Goal: Task Accomplishment & Management: Complete application form

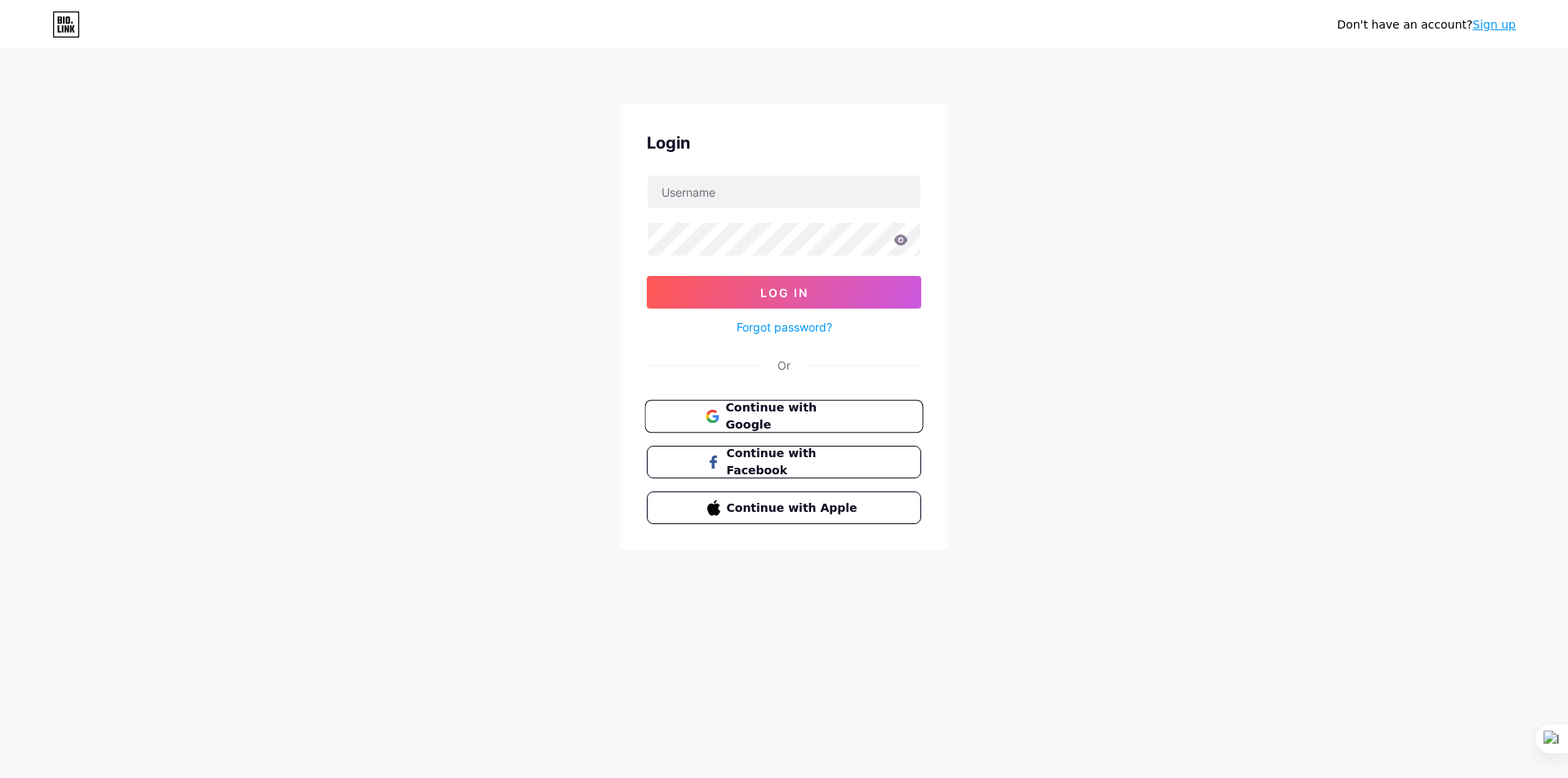
click at [850, 416] on span "Continue with Google" at bounding box center [793, 417] width 136 height 35
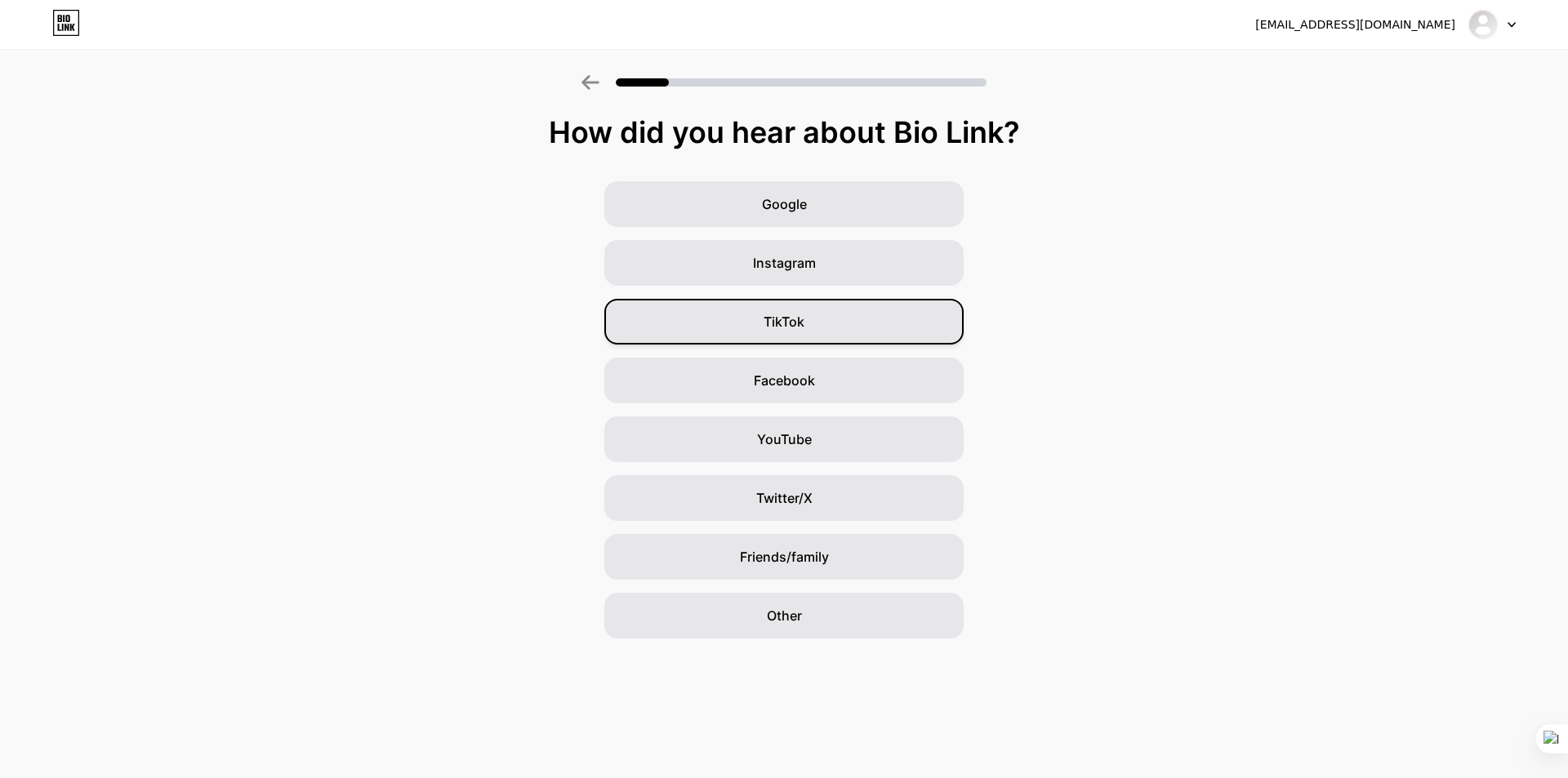
click at [812, 322] on div "TikTok" at bounding box center [784, 321] width 359 height 45
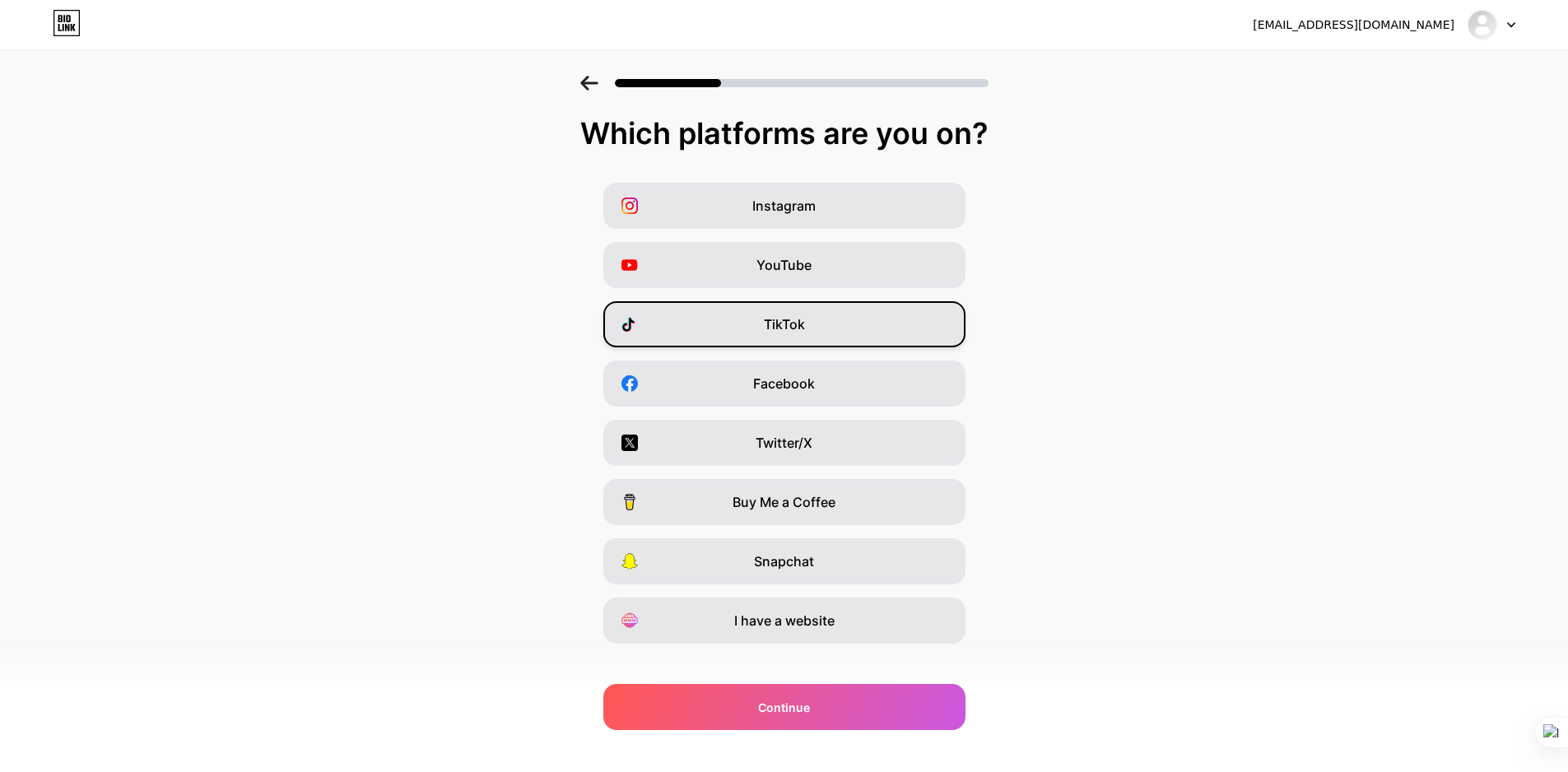
click at [801, 323] on span "TikTok" at bounding box center [784, 324] width 41 height 19
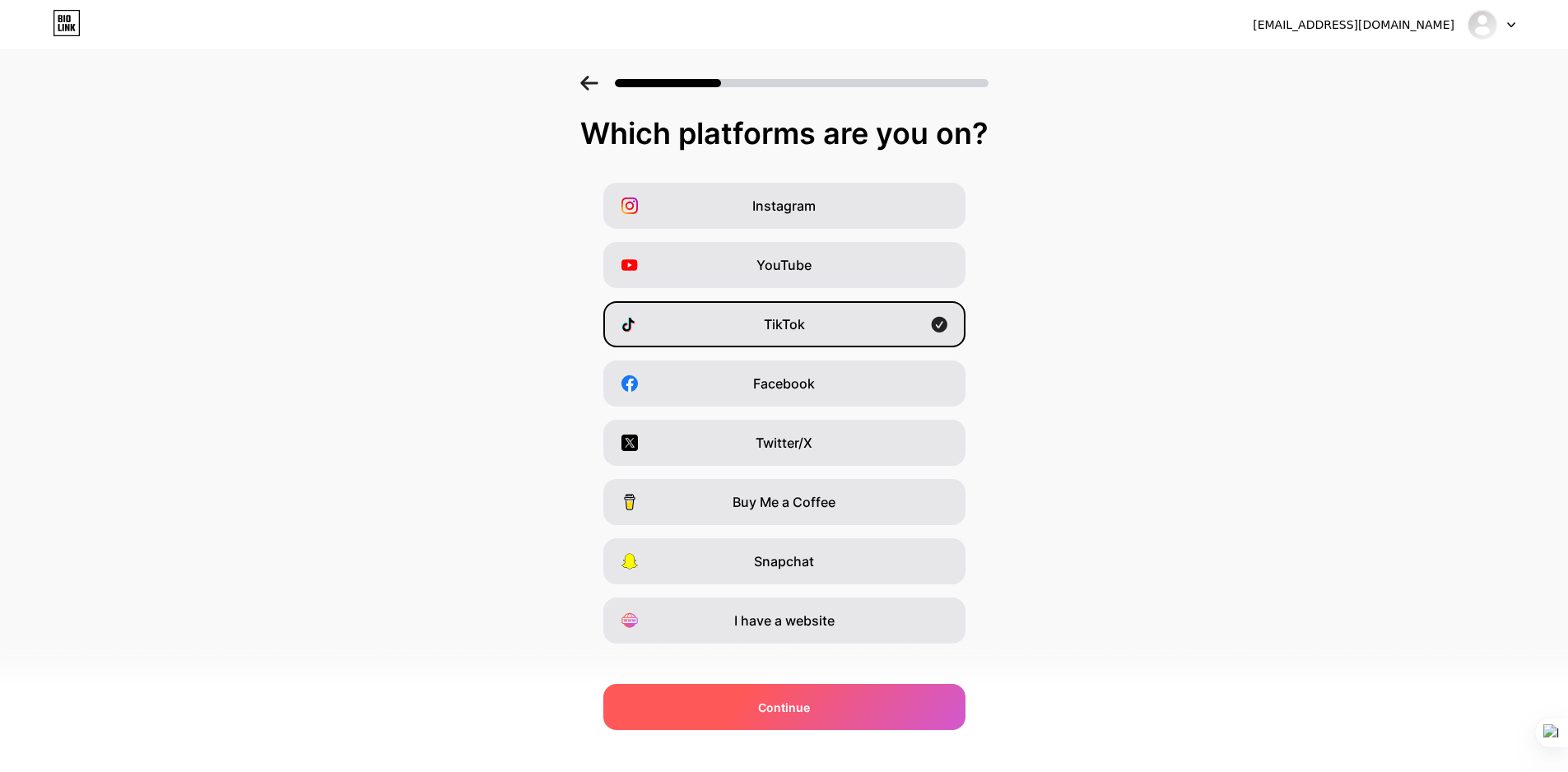
click at [866, 702] on div "Continue" at bounding box center [784, 706] width 362 height 46
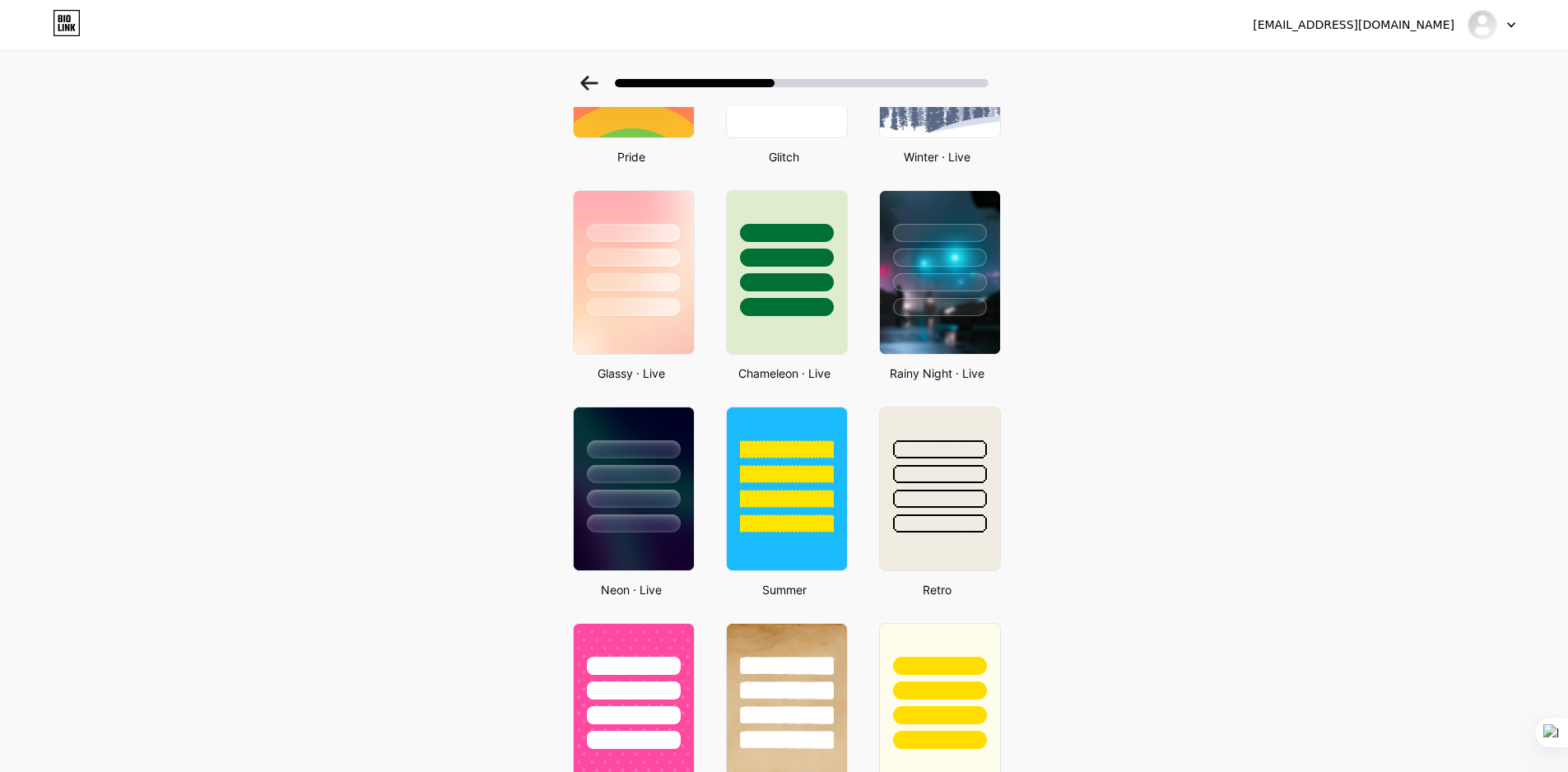
scroll to position [283, 0]
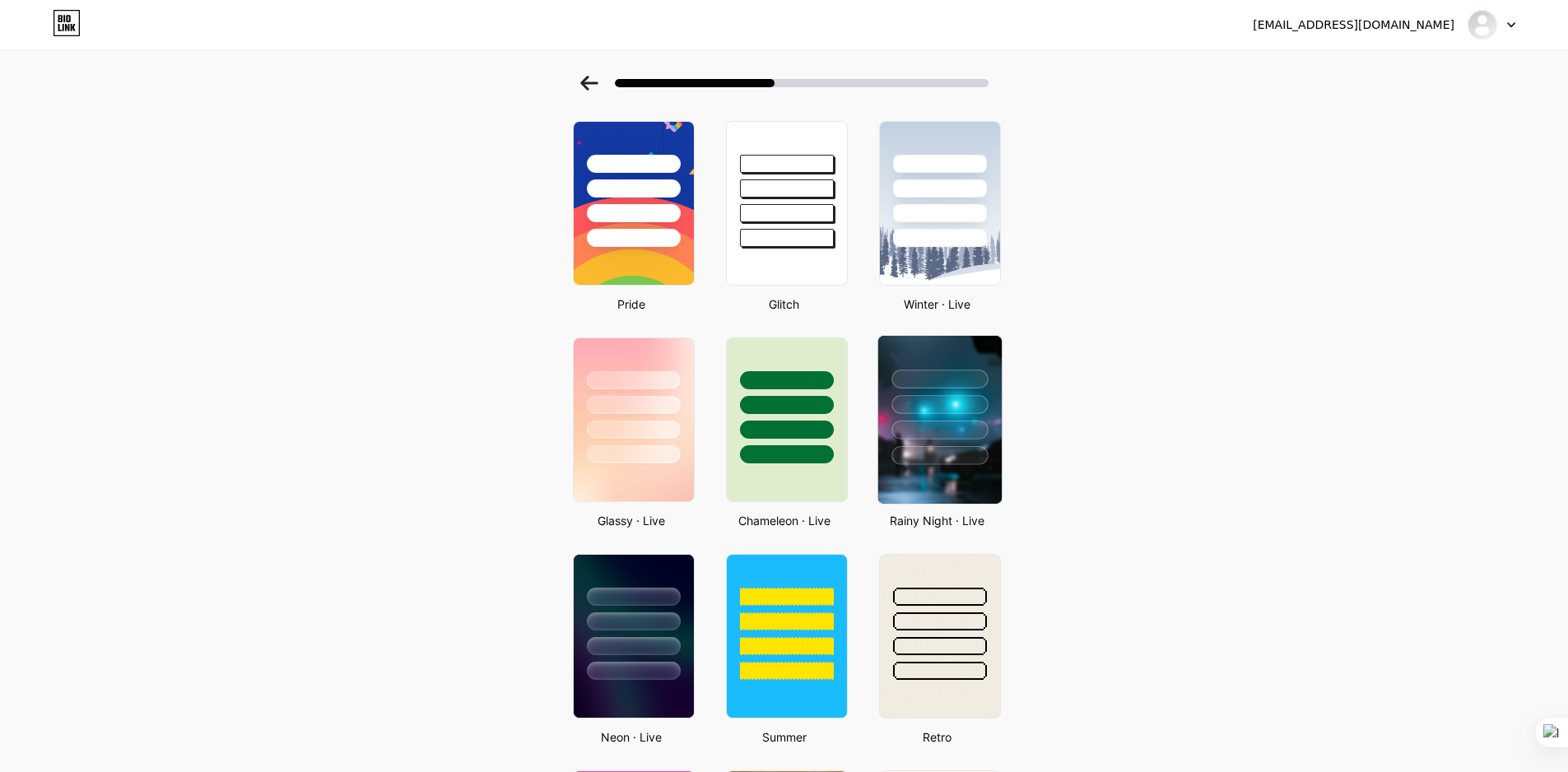
click at [970, 429] on div at bounding box center [939, 429] width 96 height 18
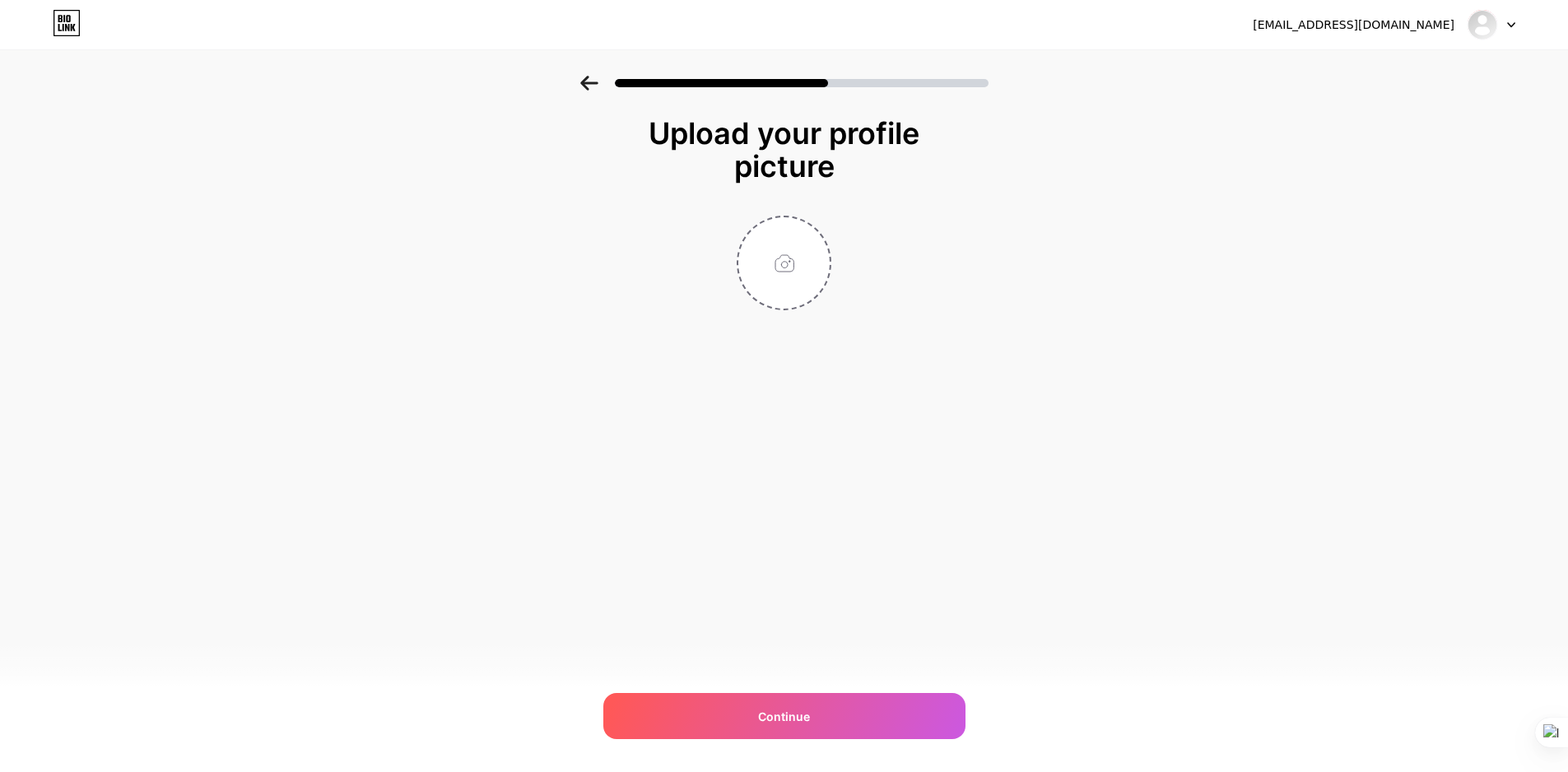
scroll to position [0, 0]
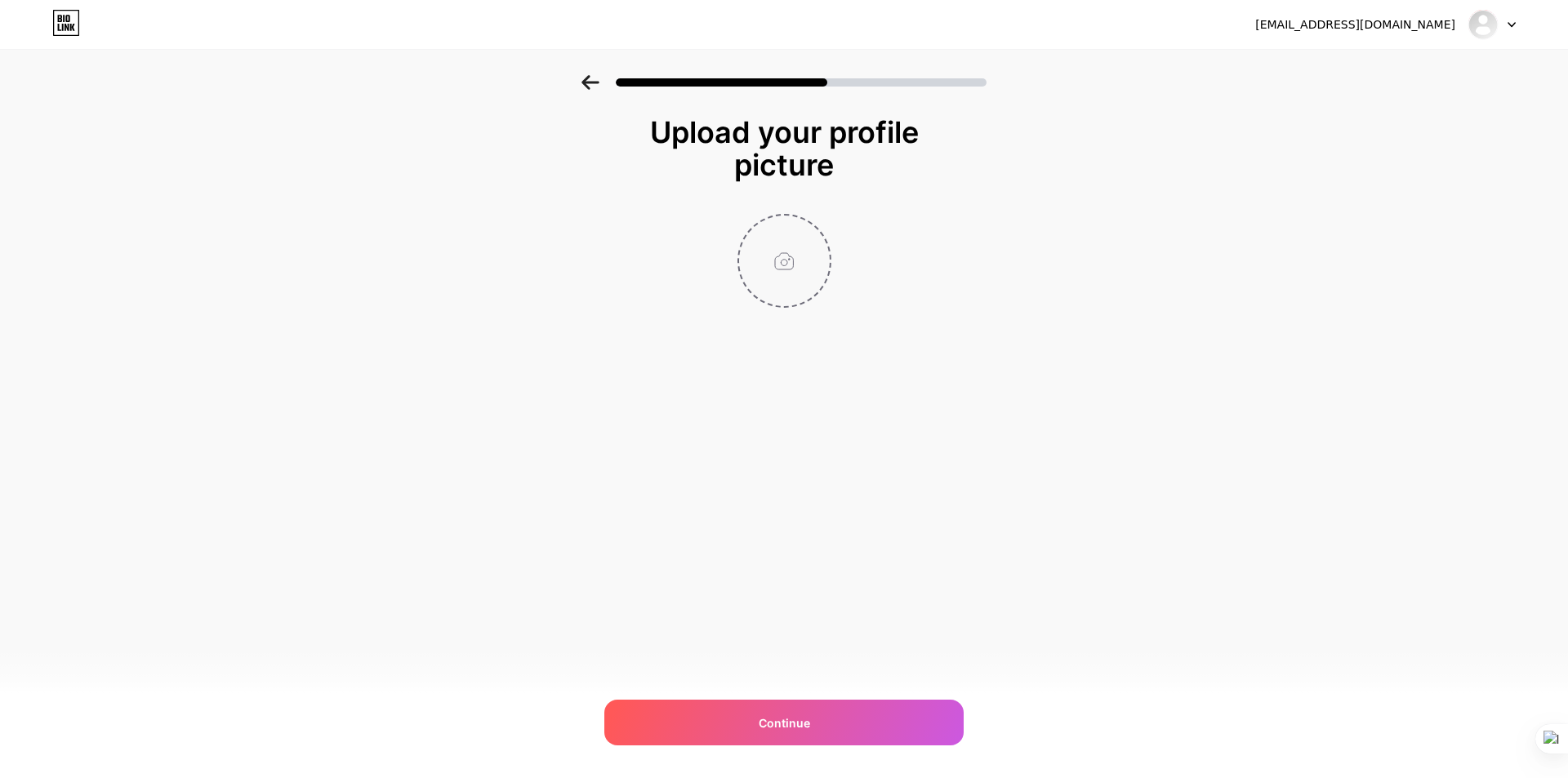
click at [793, 266] on input "file" at bounding box center [785, 261] width 91 height 91
click at [801, 258] on input "file" at bounding box center [785, 261] width 91 height 91
type input "C:\fakepath\volumesandprices.png"
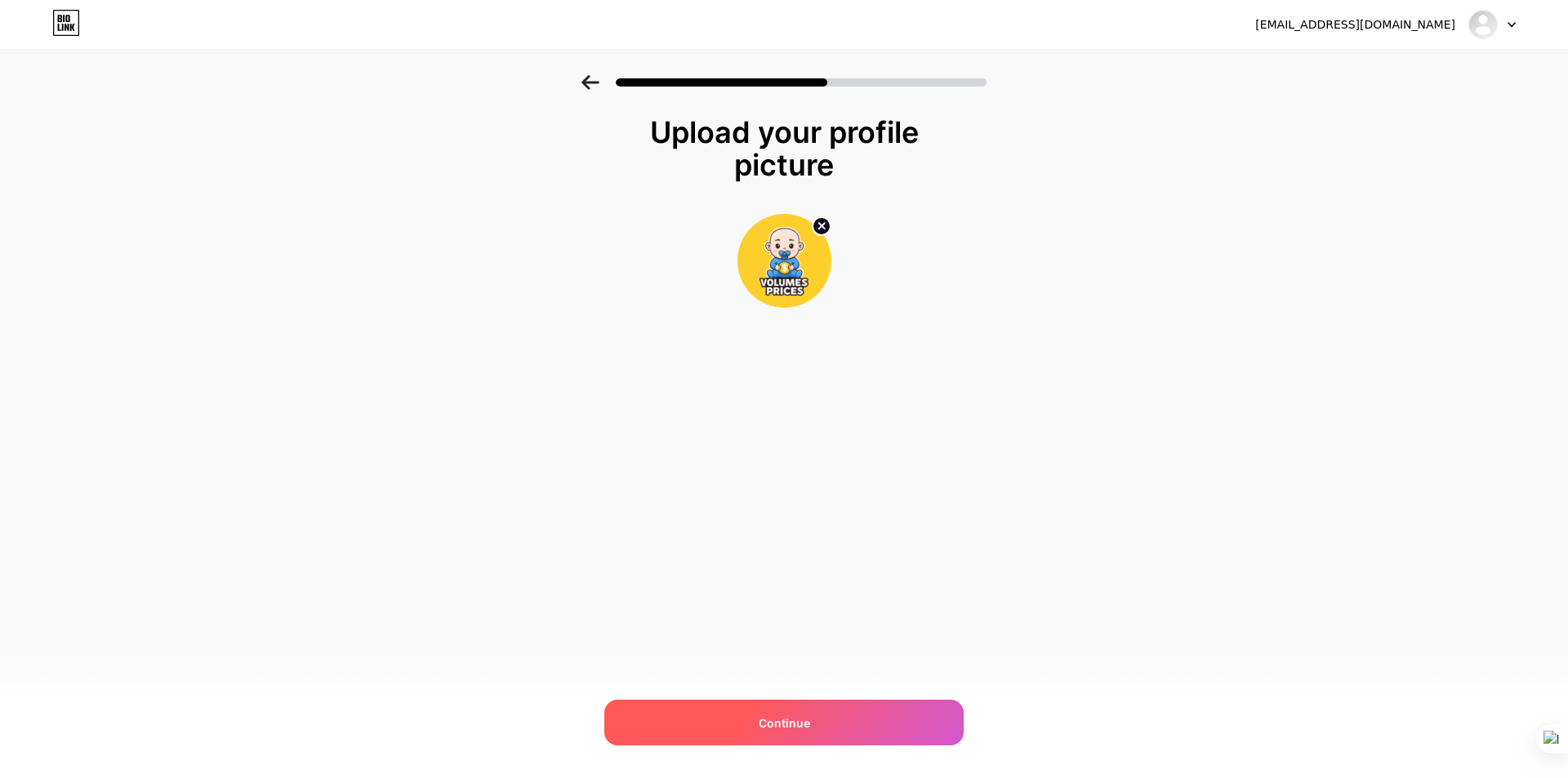
click at [838, 711] on div "Continue" at bounding box center [784, 722] width 359 height 45
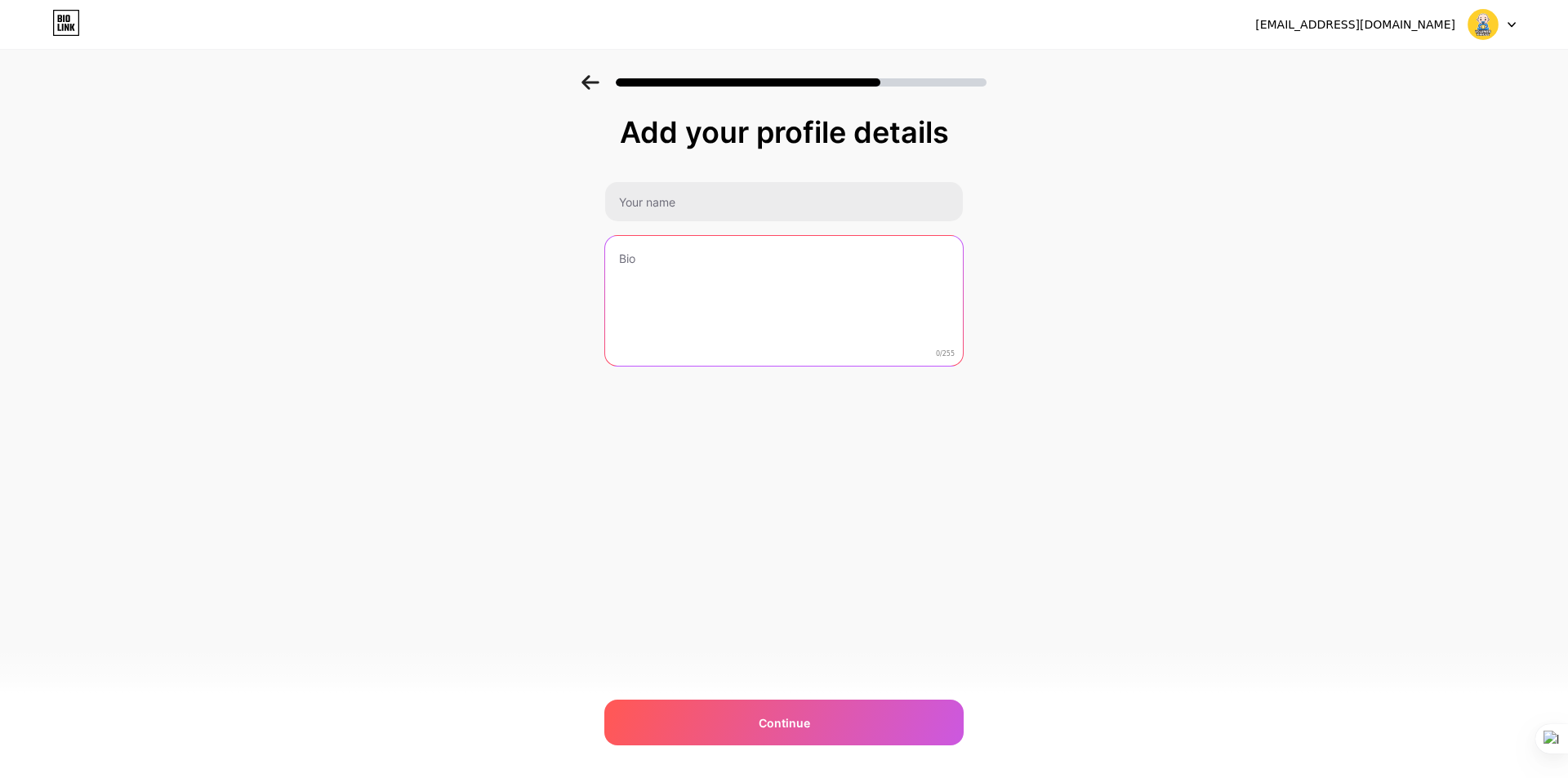
click at [742, 292] on textarea at bounding box center [784, 302] width 358 height 131
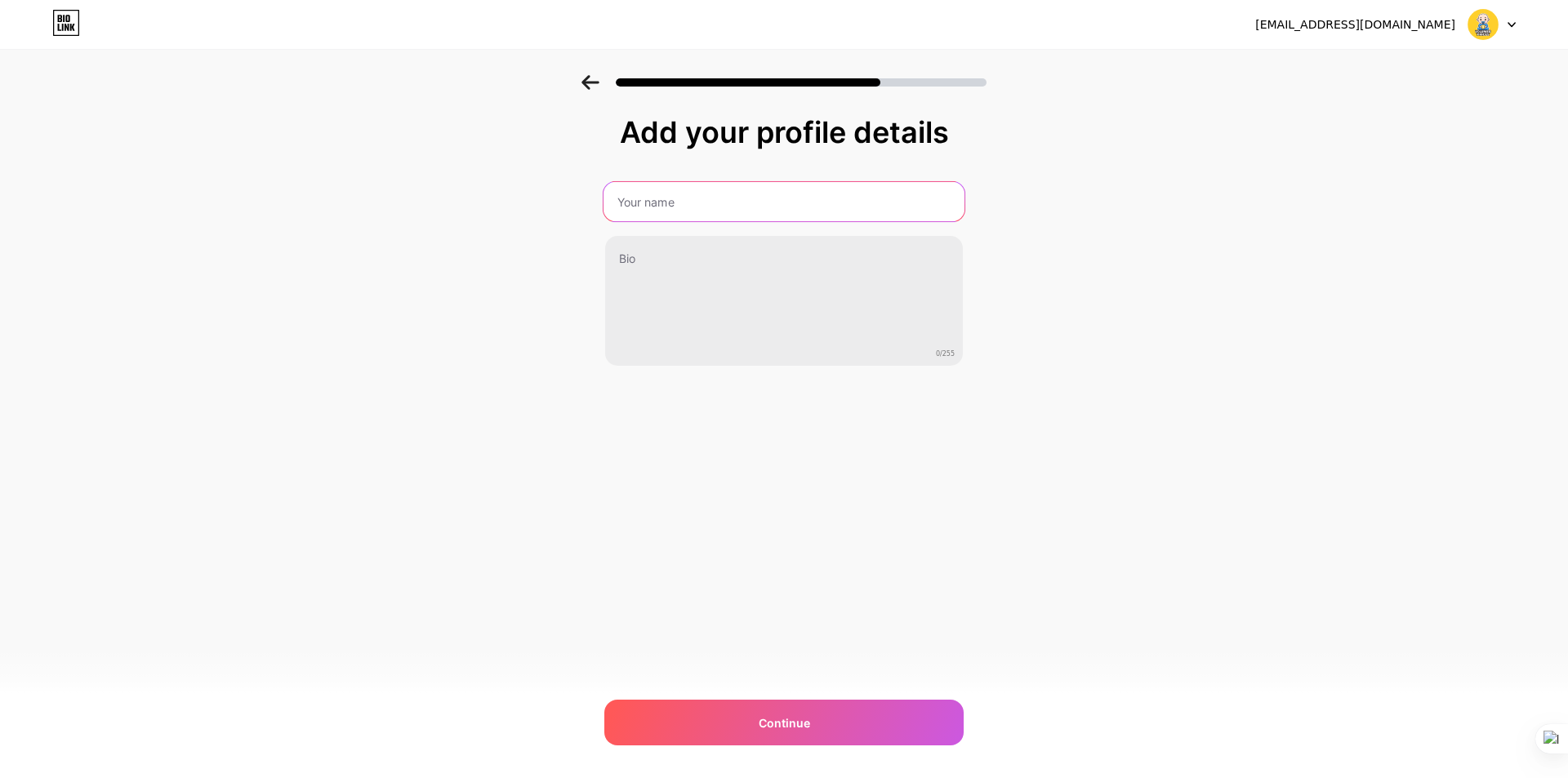
click at [754, 208] on input "text" at bounding box center [784, 202] width 361 height 40
type input "Volumes & Prices 24/7"
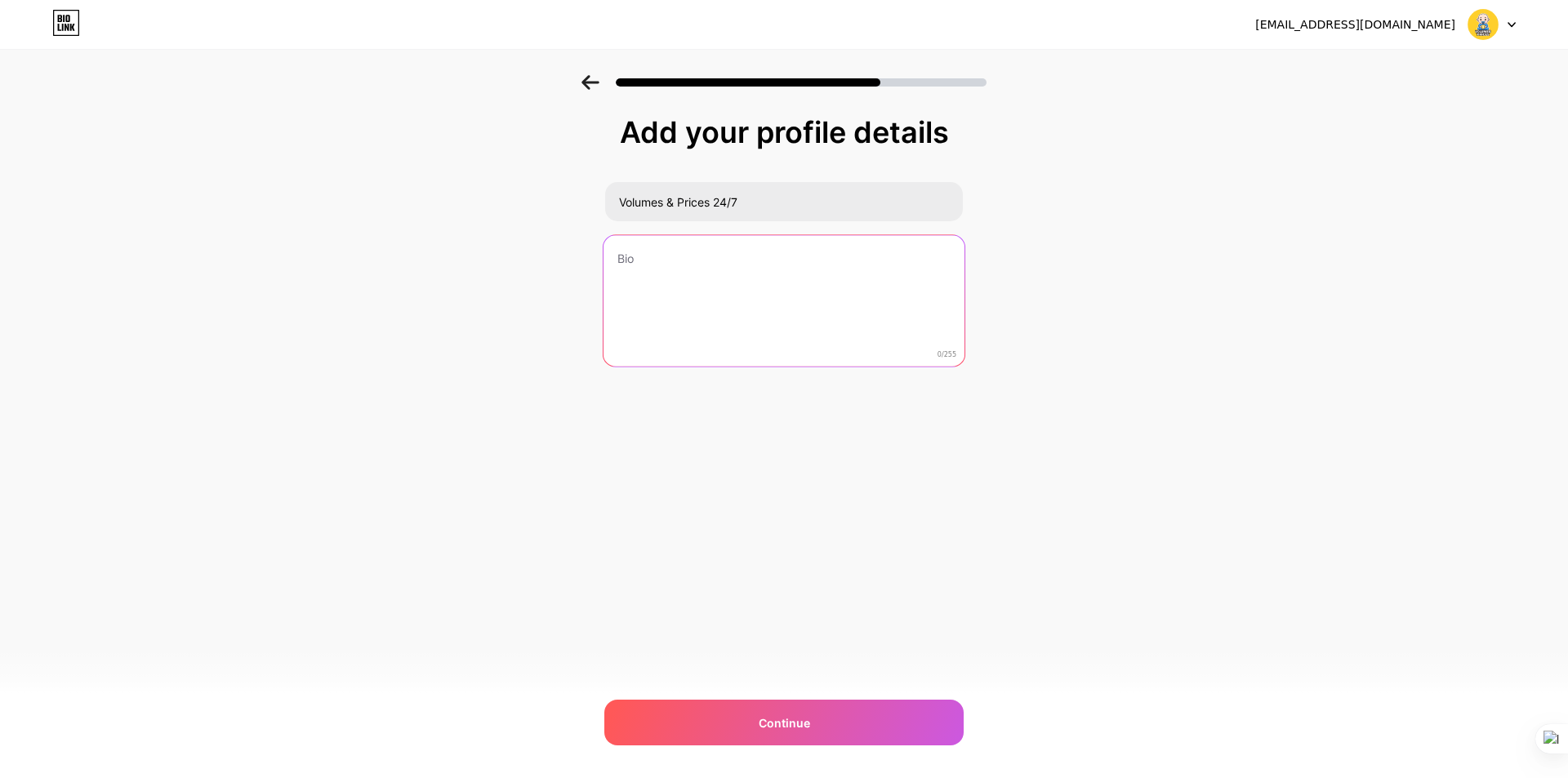
click at [789, 278] on textarea at bounding box center [784, 302] width 361 height 133
paste textarea "📊 Volumes & Prices 24/7 Theo dõi [PERSON_NAME] – Bắt nhịp [PERSON_NAME] Follow …"
type textarea "📊 Volumes & Prices 24/7 Theo dõi [PERSON_NAME] – Bắt nhịp [PERSON_NAME] Follow …"
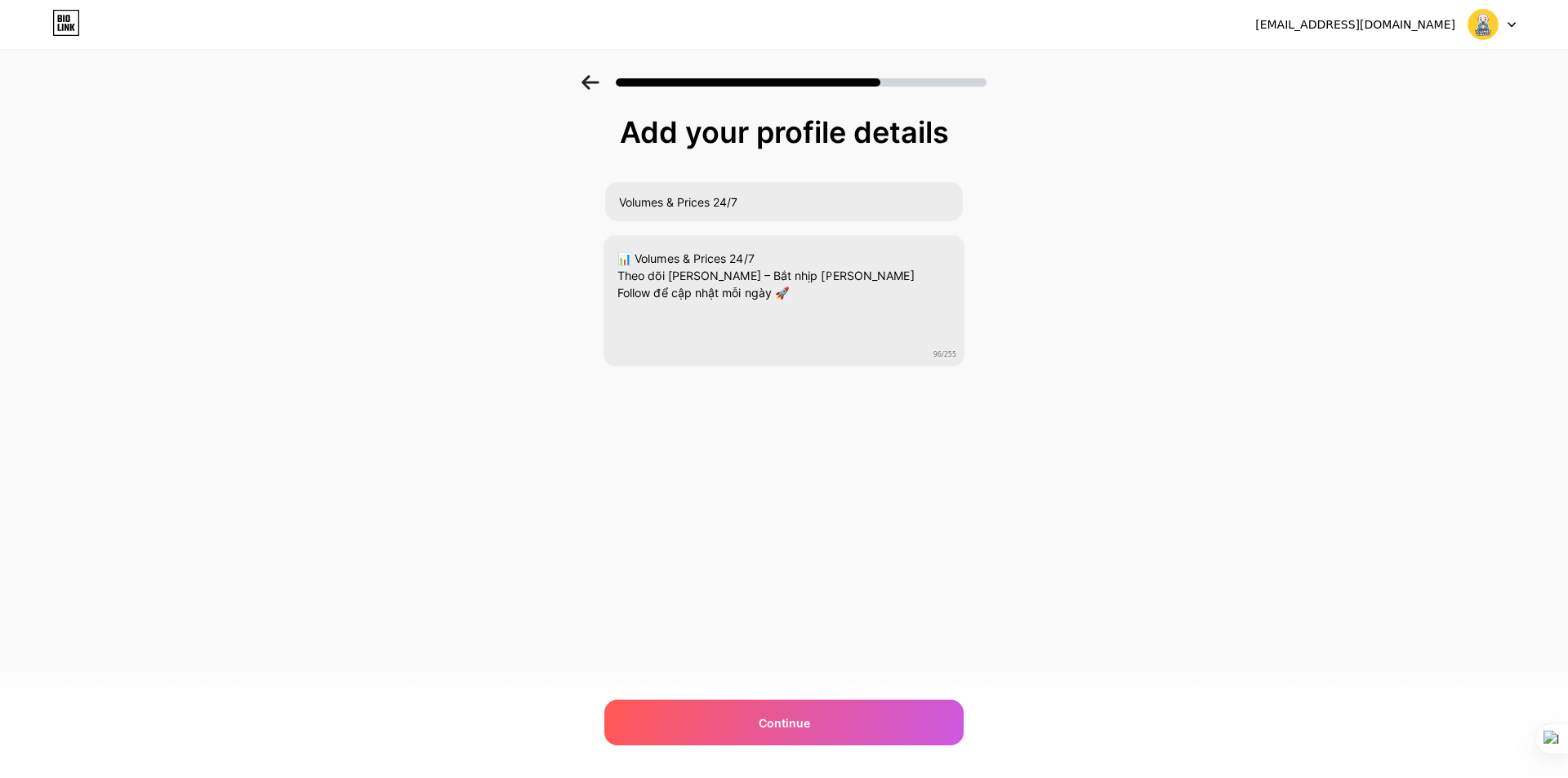
click at [699, 431] on div "Add your profile details Volumes & Prices 24/7 📊 Volumes & Prices 24/7 Theo dõi…" at bounding box center [784, 282] width 359 height 332
click at [795, 719] on span "Continue" at bounding box center [784, 723] width 51 height 17
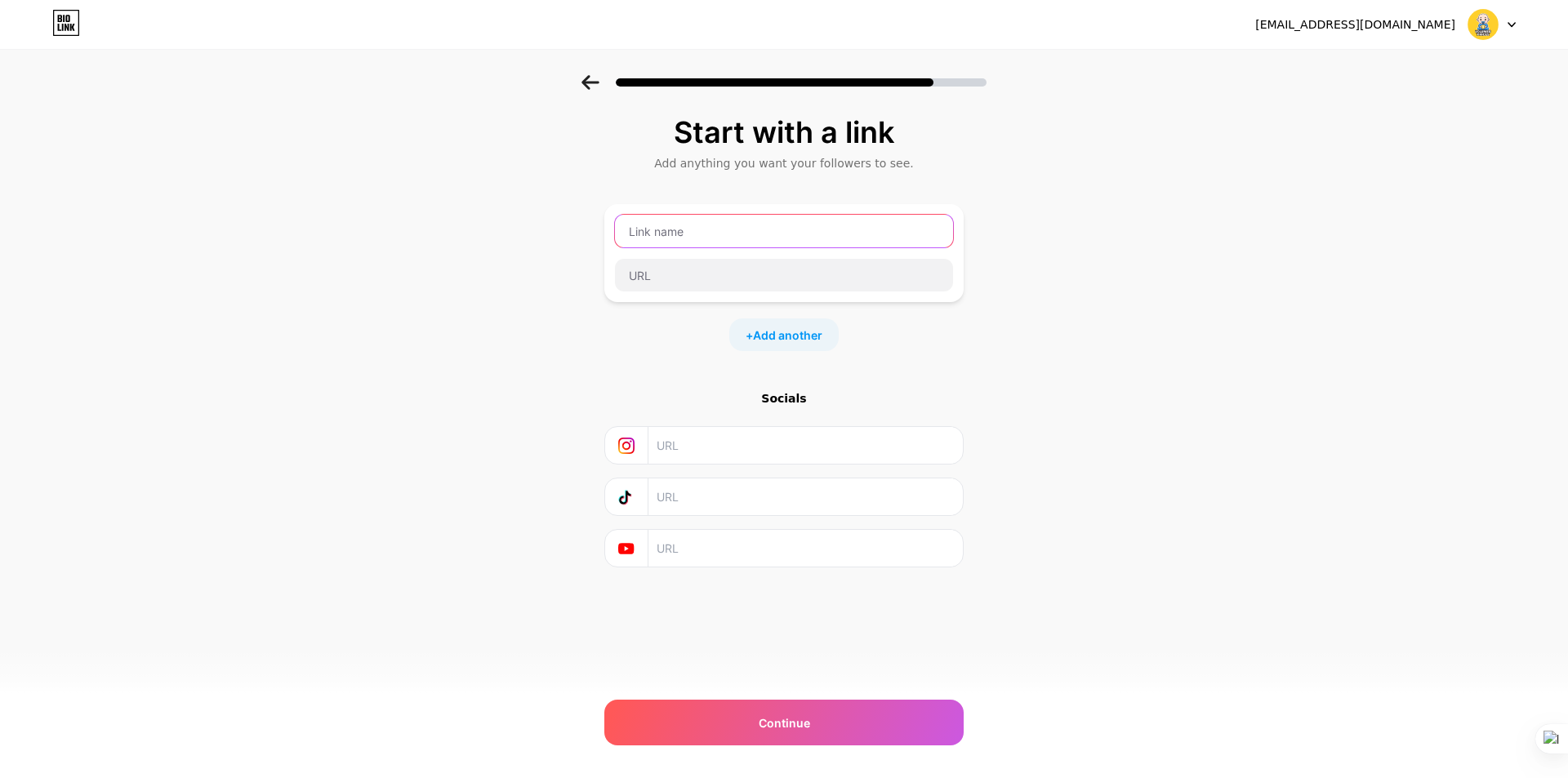
click at [745, 236] on input "text" at bounding box center [784, 232] width 338 height 33
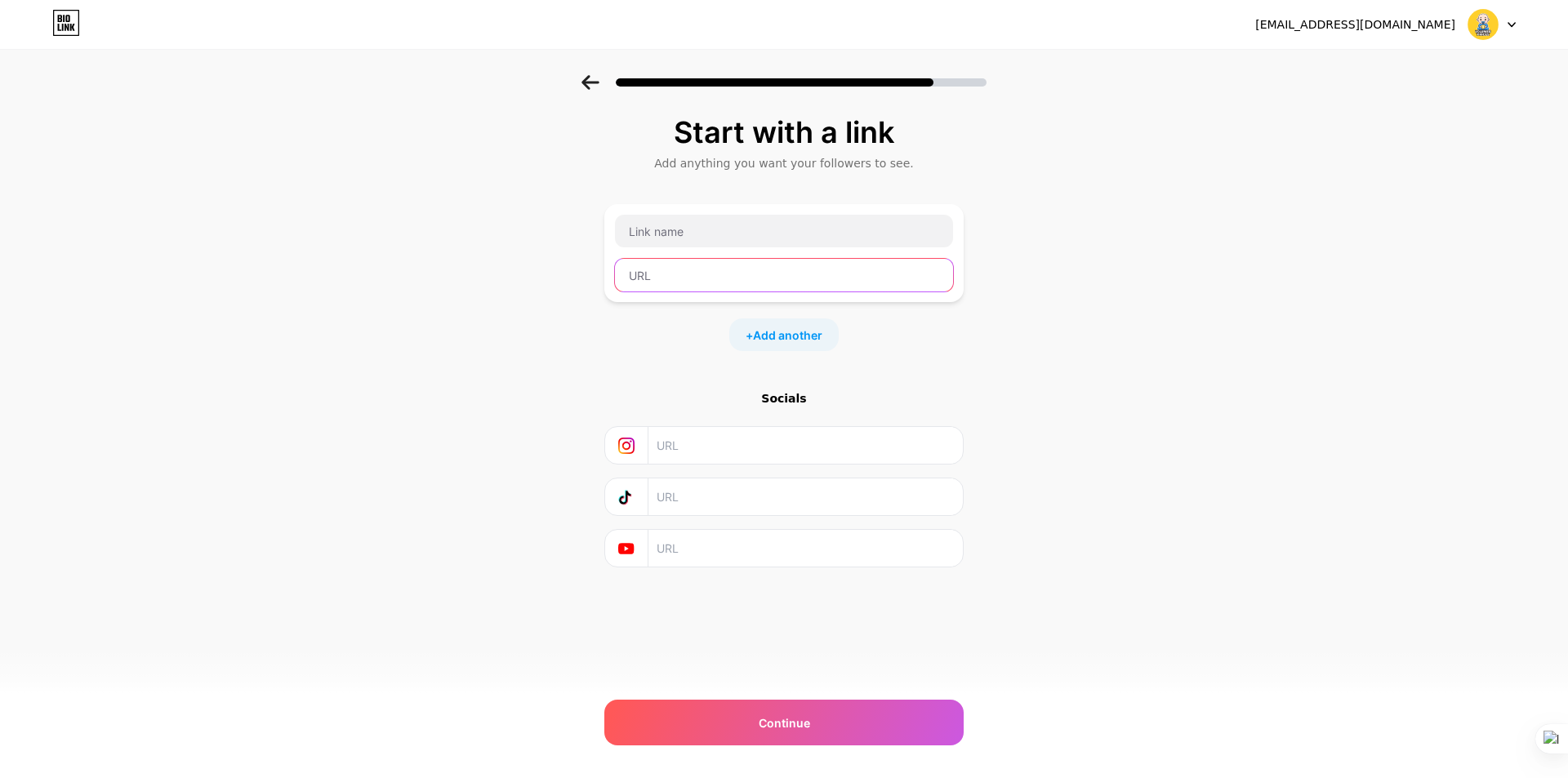
click at [743, 279] on input "text" at bounding box center [784, 275] width 338 height 33
click at [1134, 302] on div "Start with a link Add anything you want your followers to see. + Add another So…" at bounding box center [784, 362] width 1568 height 574
click at [703, 509] on input "text" at bounding box center [804, 497] width 296 height 37
click at [1164, 331] on div "Start with a link Add anything you want your followers to see. + Add another So…" at bounding box center [784, 362] width 1568 height 574
click at [696, 500] on input "text" at bounding box center [804, 497] width 296 height 37
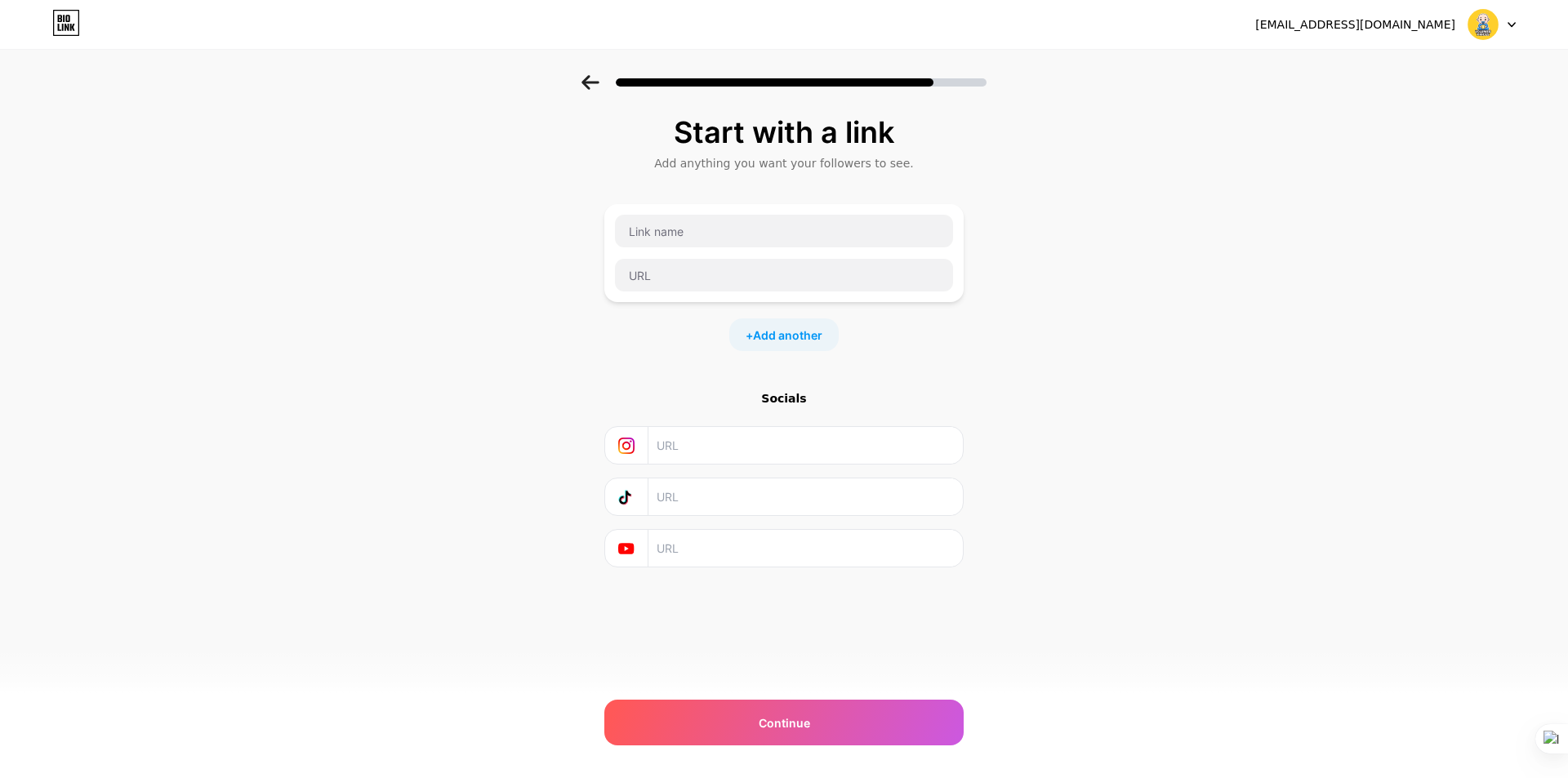
paste input "[DOMAIN_NAME][URL]"
type input "[DOMAIN_NAME][URL]"
click at [1040, 375] on div "Start with a link Add anything you want your followers to see. + Add another So…" at bounding box center [784, 362] width 1568 height 574
click at [687, 270] on input "text" at bounding box center [784, 275] width 338 height 33
paste input "[DOMAIN_NAME][URL]"
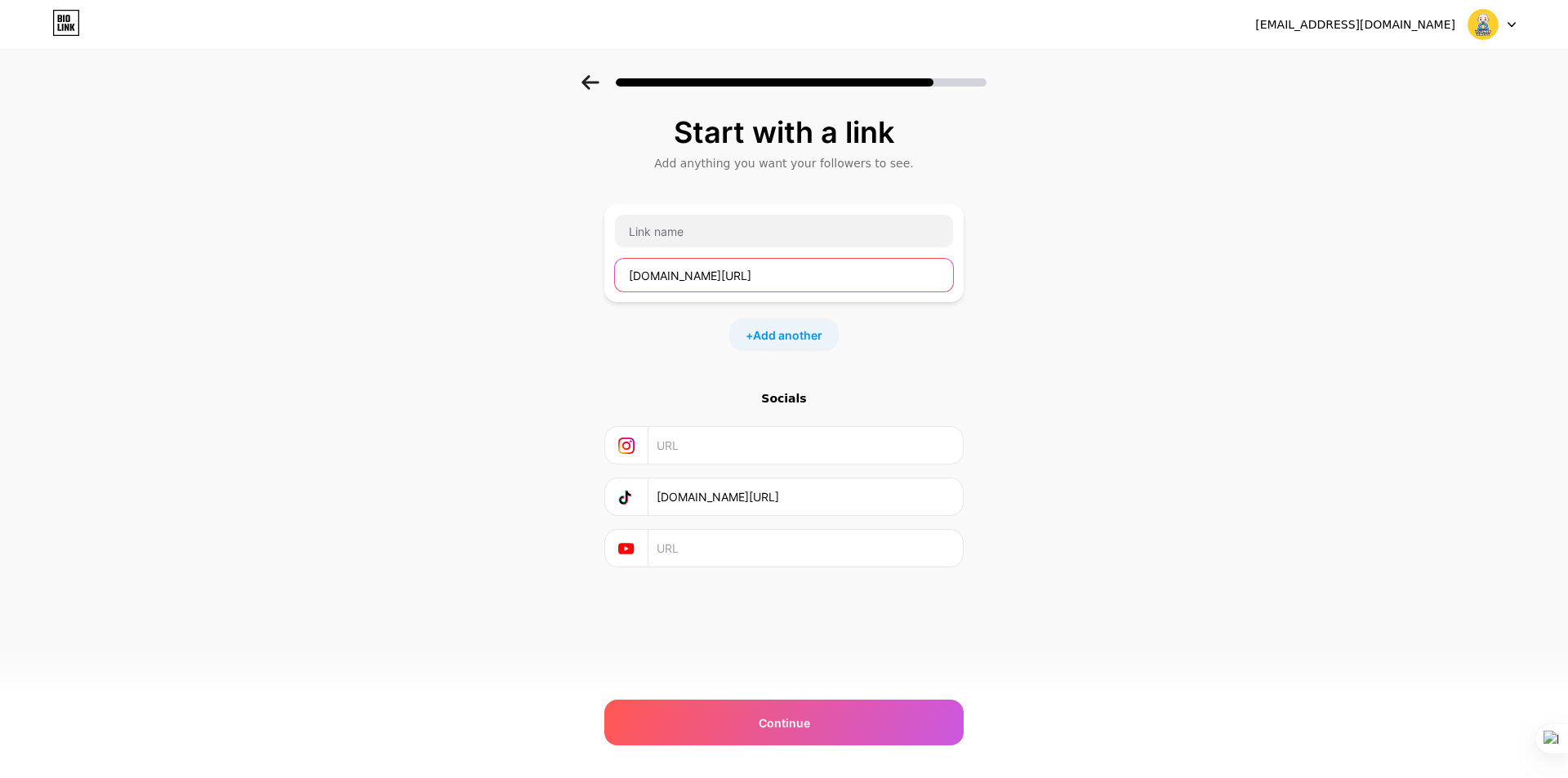
type input "[DOMAIN_NAME][URL]"
click at [1010, 277] on div "Start with a link Add anything you want your followers to see. [DOMAIN_NAME][UR…" at bounding box center [784, 362] width 1568 height 574
drag, startPoint x: 826, startPoint y: 273, endPoint x: 601, endPoint y: 275, distance: 225.0
click at [602, 273] on div "Start with a link Add anything you want your followers to see. [DOMAIN_NAME][UR…" at bounding box center [784, 362] width 1568 height 574
drag, startPoint x: 1151, startPoint y: 248, endPoint x: 1145, endPoint y: 264, distance: 17.1
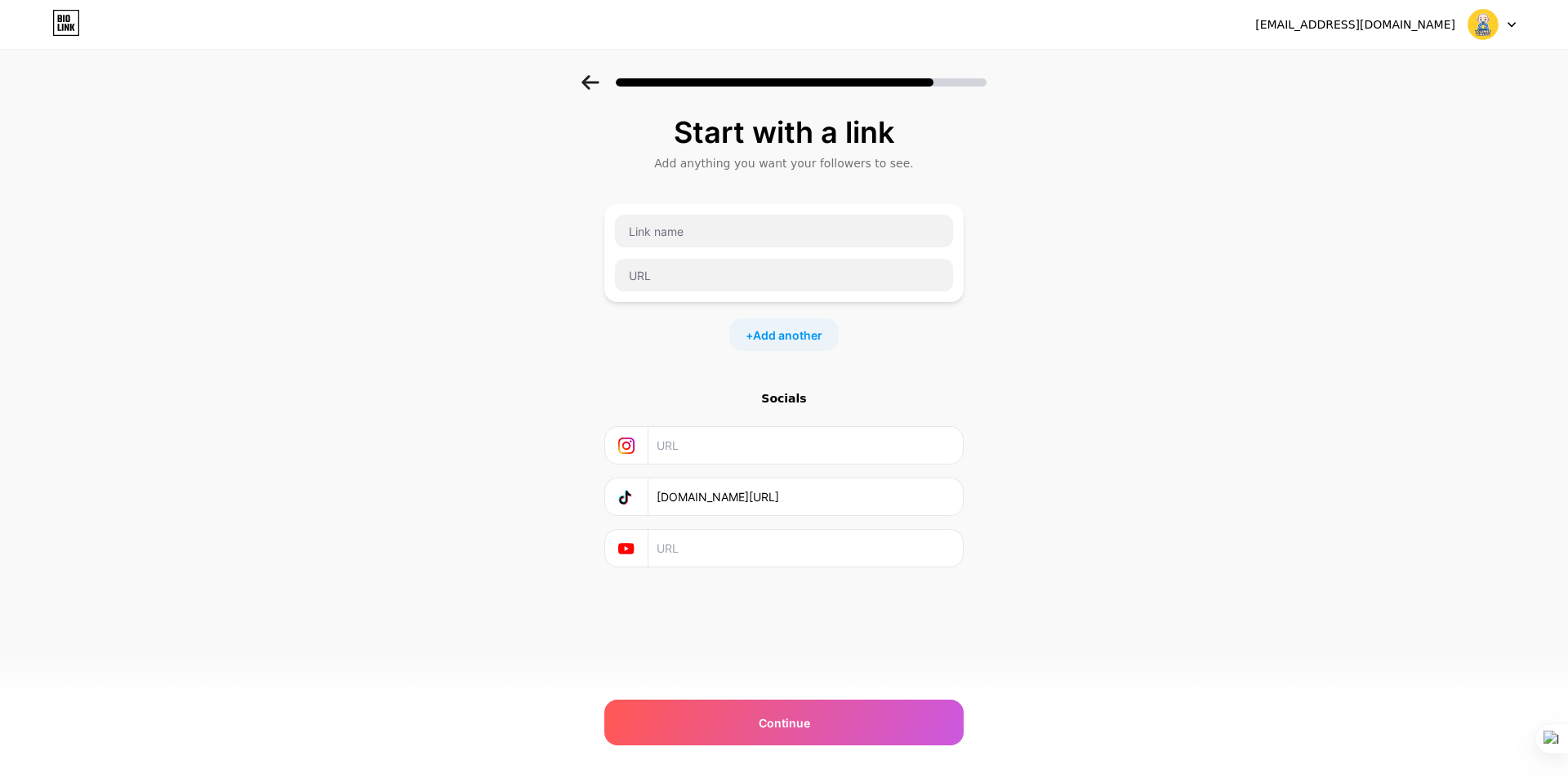
click at [1149, 248] on div "Start with a link Add anything you want your followers to see. + Add another So…" at bounding box center [784, 362] width 1568 height 574
click at [1298, 205] on div "Start with a link Add anything you want your followers to see. + Add another So…" at bounding box center [784, 362] width 1568 height 574
click at [691, 226] on input "text" at bounding box center [784, 232] width 338 height 33
paste input "Cập nhật Volumes & Prices 24/7"
type input "Cập nhật Volumes & Prices 24/7"
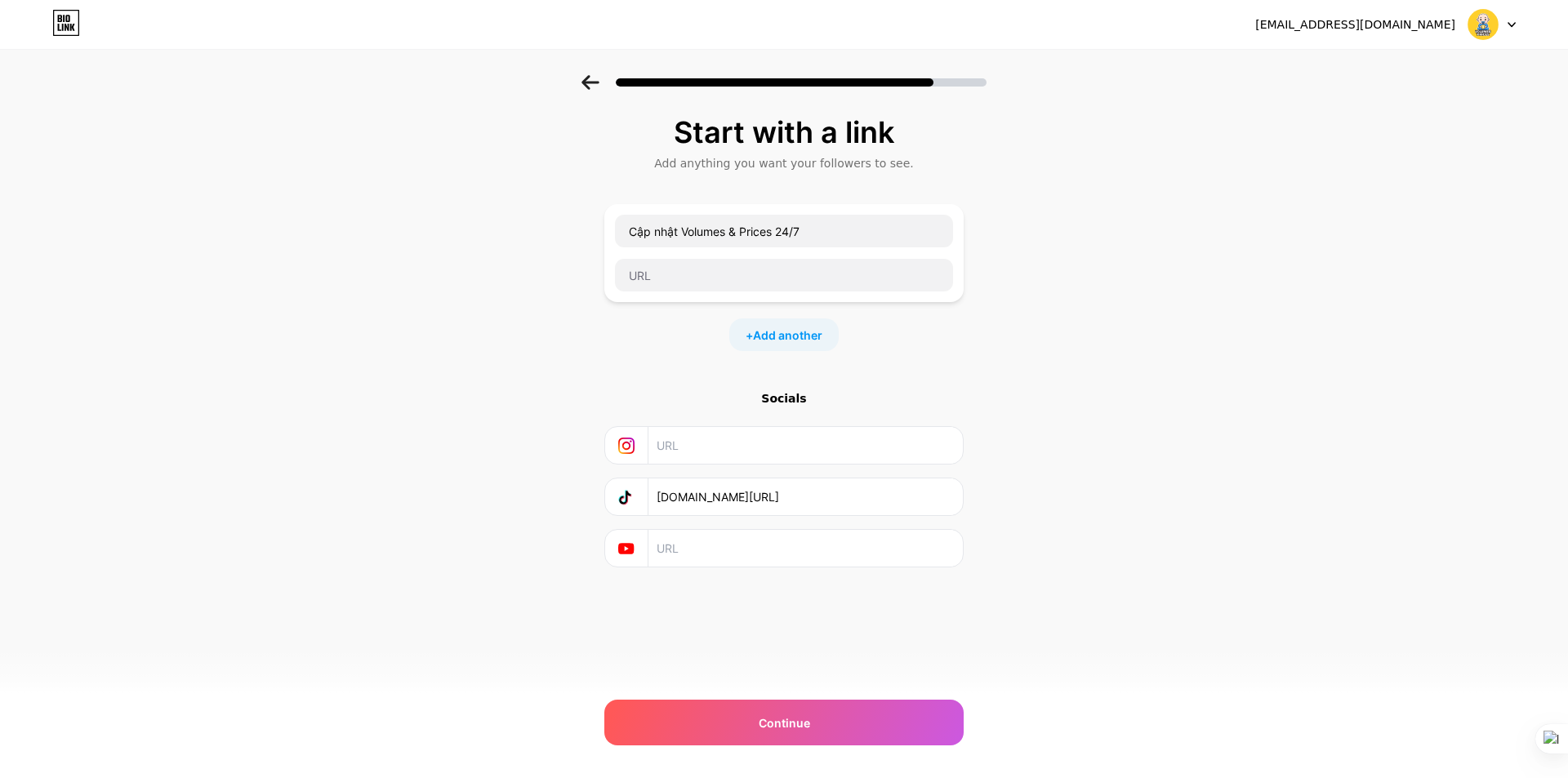
click at [1042, 276] on div "Start with a link Add anything you want your followers to see. Cập nhật Volumes…" at bounding box center [784, 362] width 1568 height 574
click at [772, 284] on input "text" at bounding box center [784, 275] width 338 height 33
paste input "[DOMAIN_NAME][URL]"
type input "[DOMAIN_NAME][URL]"
click at [1101, 357] on div "Start with a link Add anything you want your followers to see. Cập nhật Volumes…" at bounding box center [784, 362] width 1568 height 574
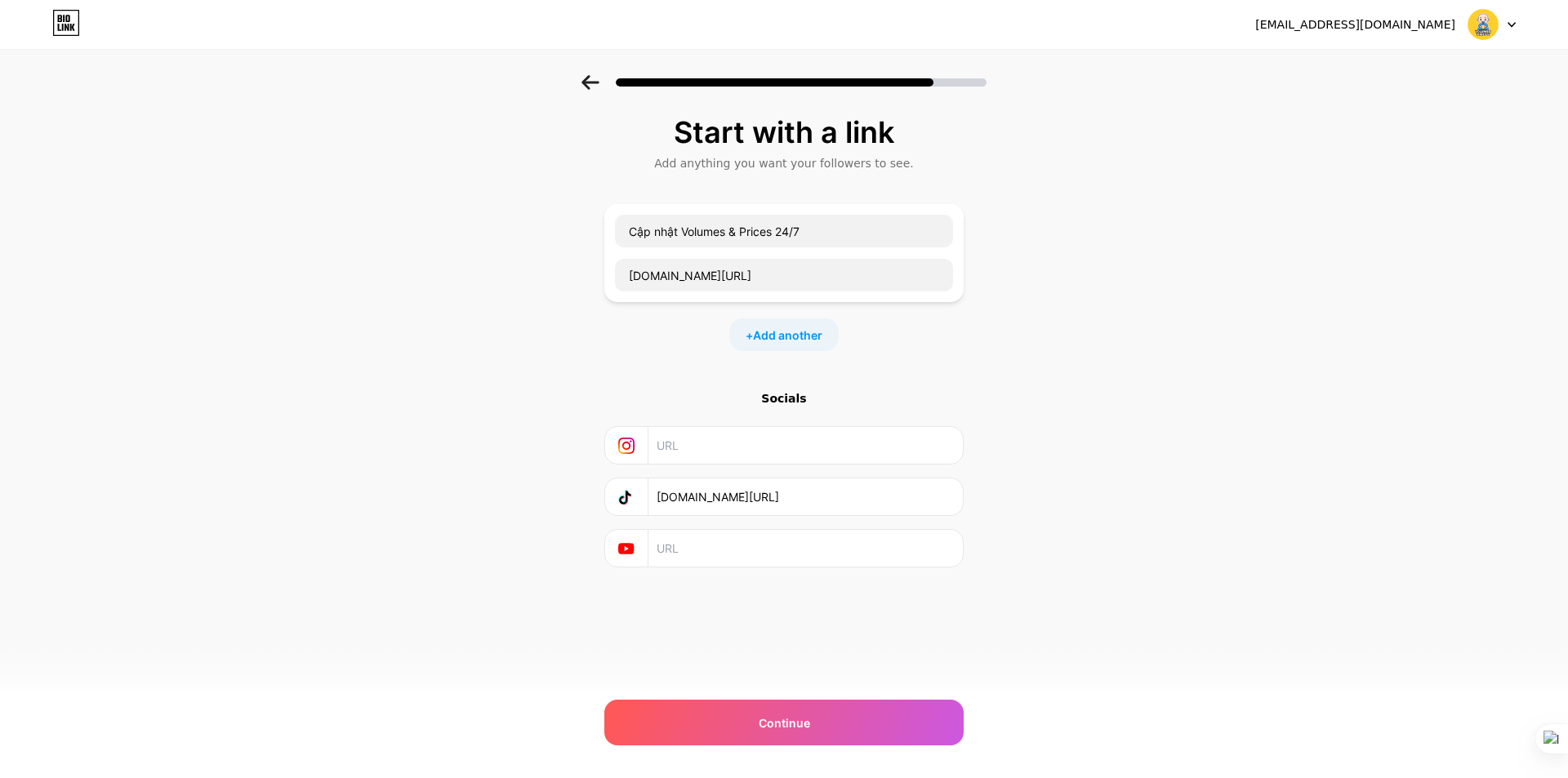
click at [782, 344] on div "+ Add another" at bounding box center [784, 335] width 109 height 33
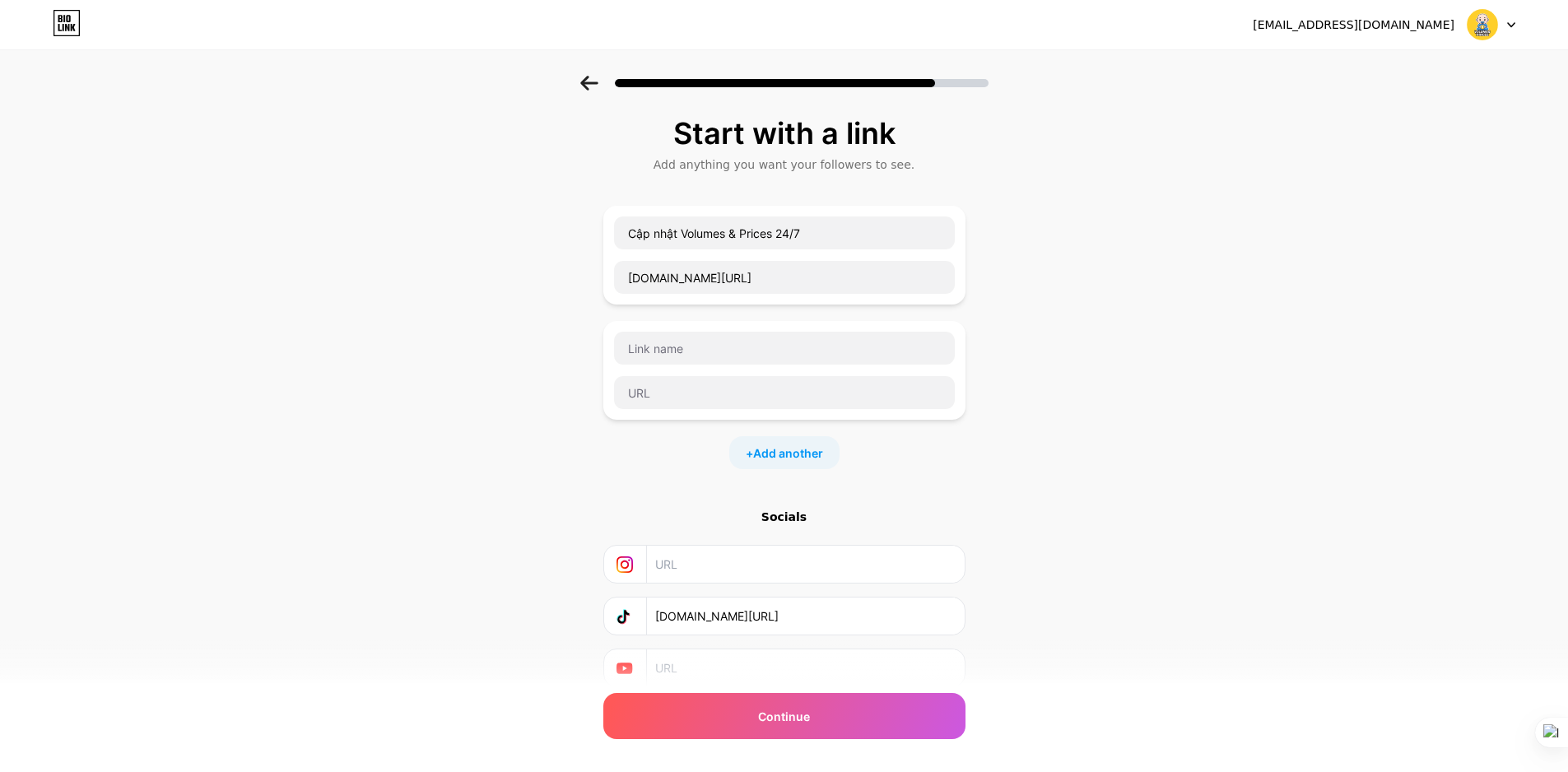
click at [1096, 362] on div "Start with a link Add anything you want your followers to see. Cập nhật Volumes…" at bounding box center [784, 422] width 1568 height 693
click at [633, 233] on input "Cập nhật Volumes & Prices 24/7" at bounding box center [784, 233] width 340 height 33
drag, startPoint x: 842, startPoint y: 232, endPoint x: 572, endPoint y: 228, distance: 270.0
click at [572, 228] on div "Start with a link Add anything you want your followers to see. Cập nhật Volumes…" at bounding box center [784, 422] width 1568 height 693
click at [686, 230] on input "Tiktok" at bounding box center [784, 233] width 340 height 33
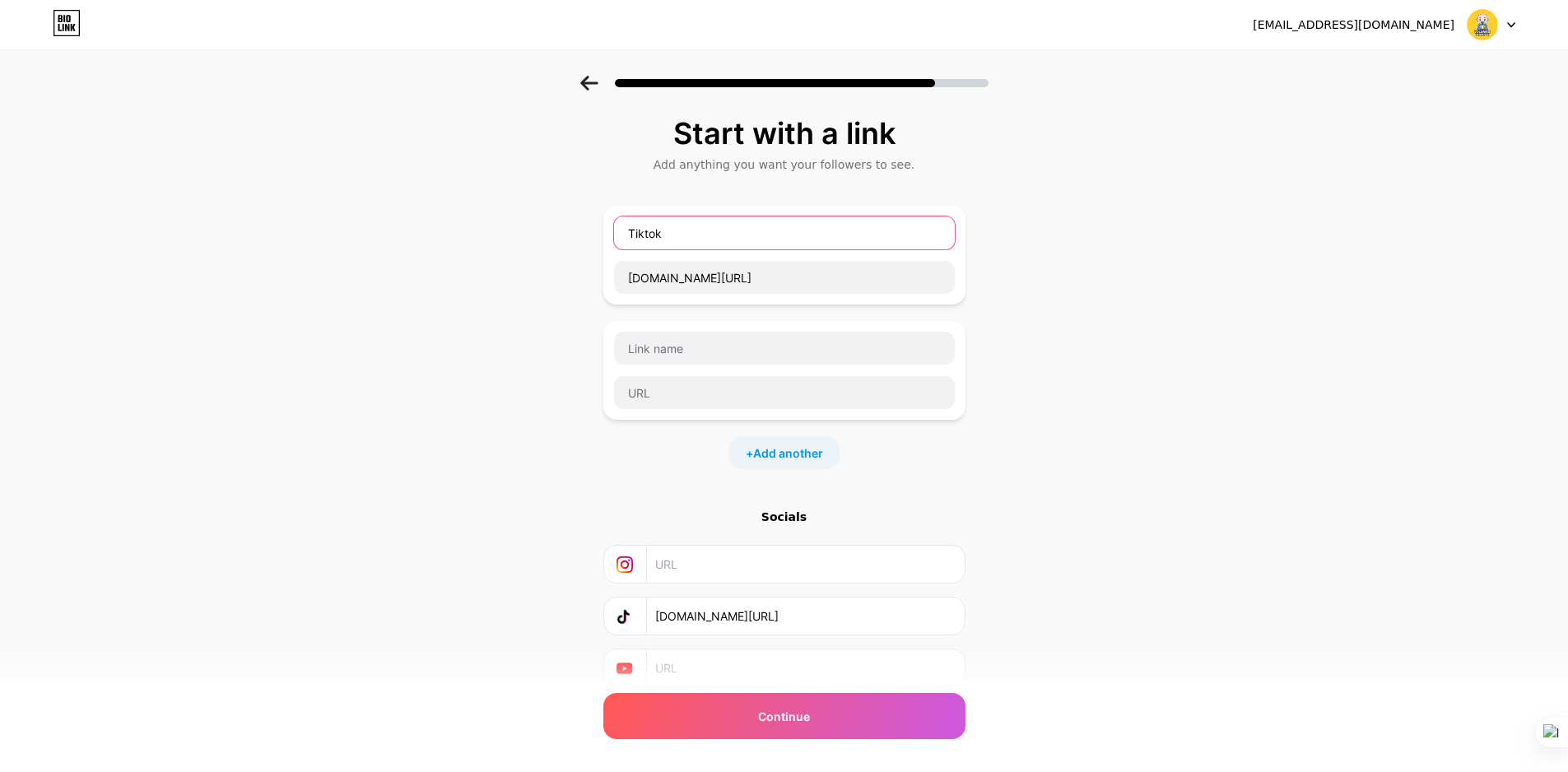
drag, startPoint x: 702, startPoint y: 226, endPoint x: 655, endPoint y: 231, distance: 47.3
click at [626, 224] on input "Tiktok" at bounding box center [784, 233] width 340 height 33
paste input "[DOMAIN_NAME][URL]"
click at [1083, 516] on div "Start with a link Add anything you want your followers to see. [DOMAIN_NAME][UR…" at bounding box center [784, 422] width 1568 height 693
drag, startPoint x: 830, startPoint y: 240, endPoint x: 604, endPoint y: 238, distance: 226.0
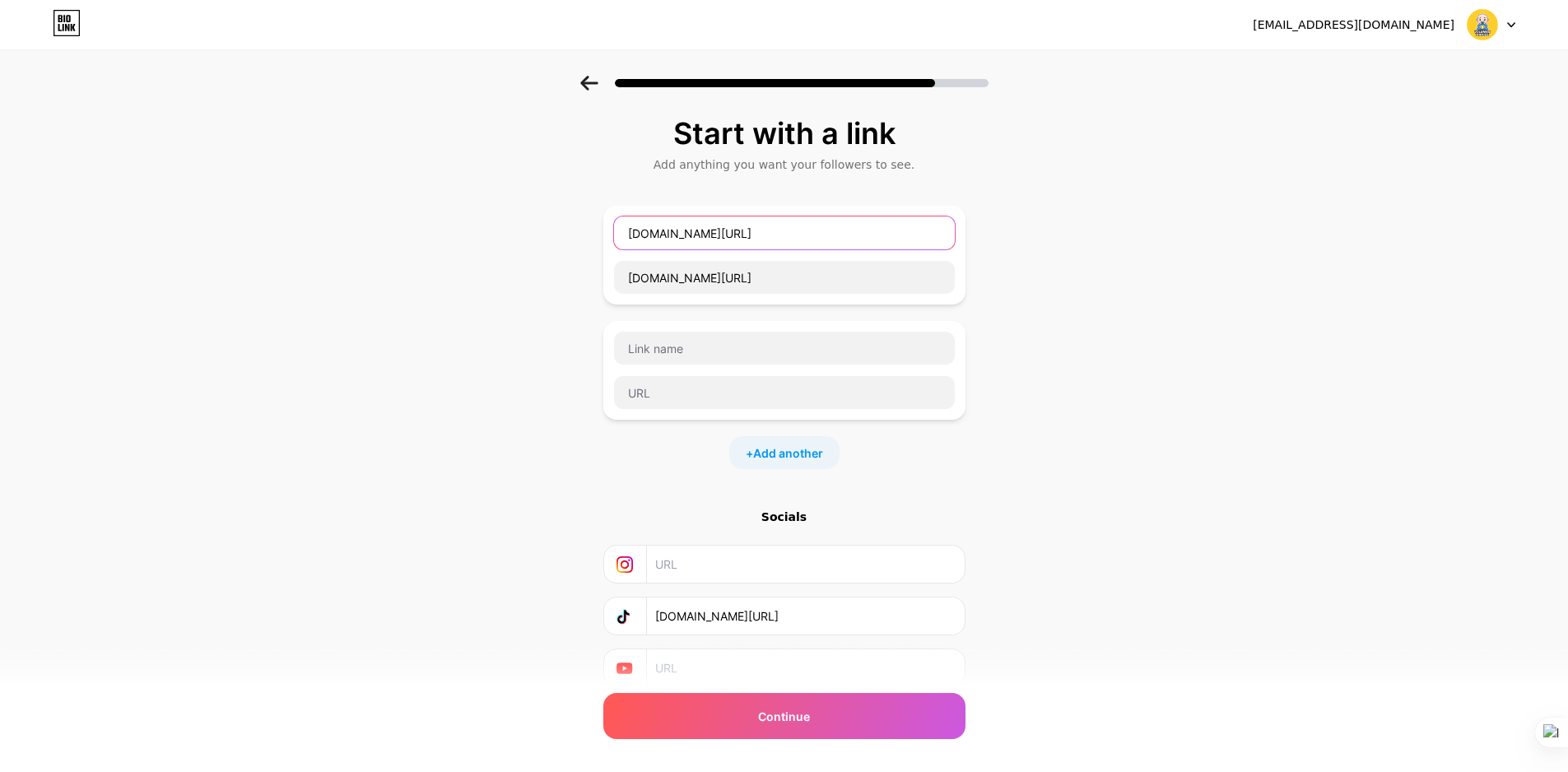
click at [604, 238] on div "Start with a link Add anything you want your followers to see. [DOMAIN_NAME][UR…" at bounding box center [784, 422] width 1568 height 693
type input "TikTok"
click at [1105, 495] on div "Start with a link Add anything you want your followers to see. TikTok [DOMAIN_N…" at bounding box center [784, 422] width 1568 height 693
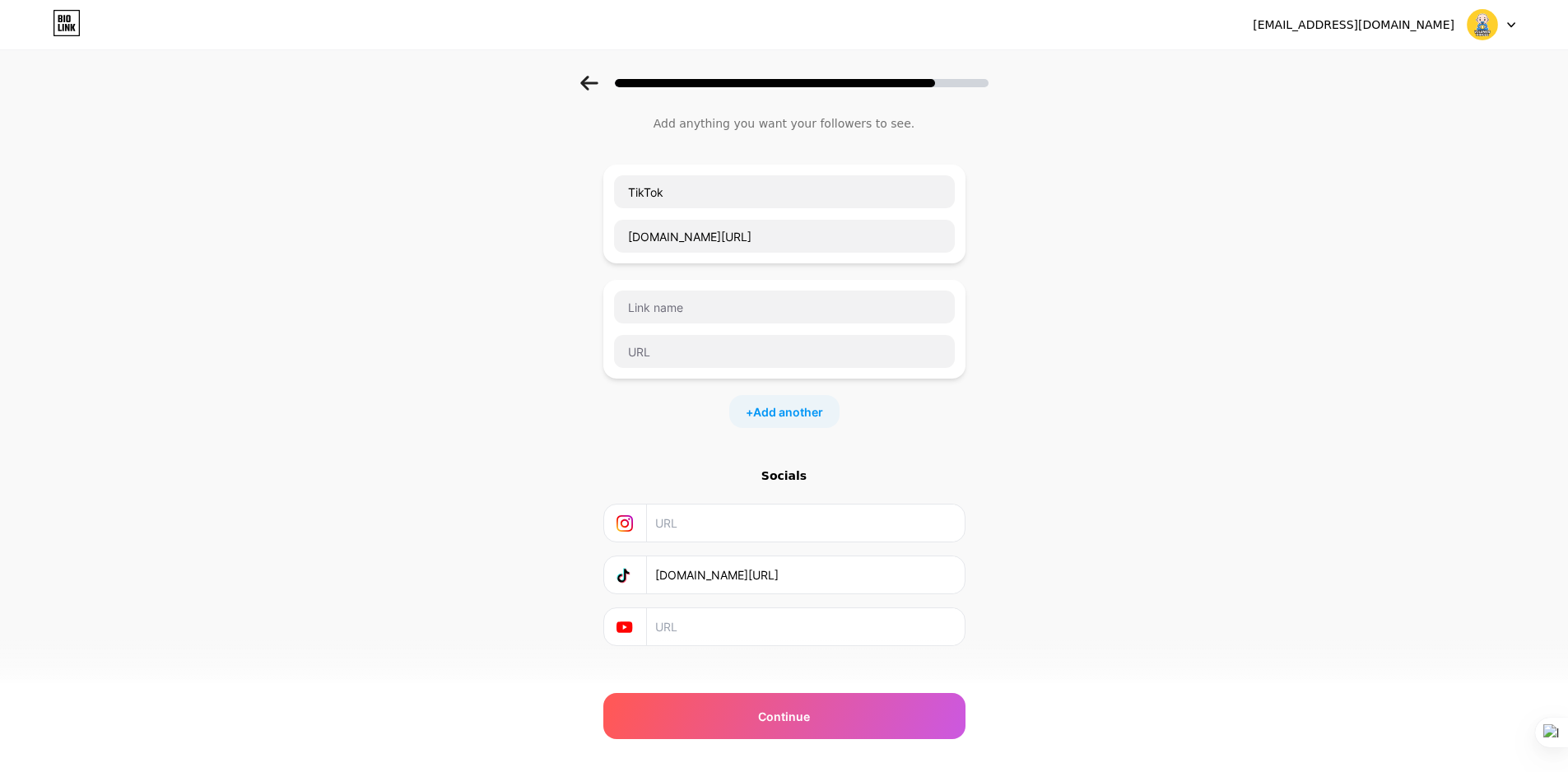
scroll to position [63, 0]
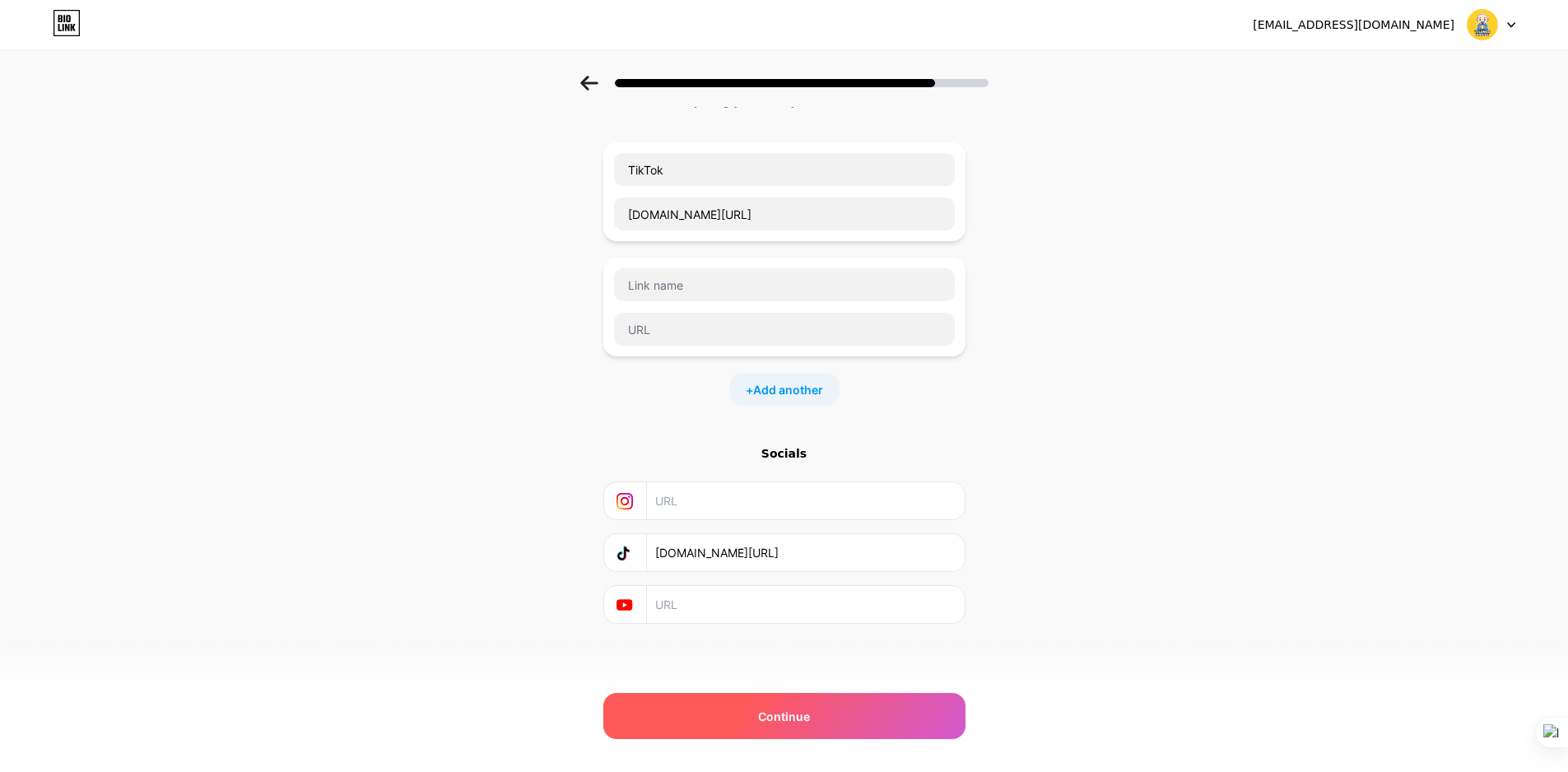
click at [837, 719] on div "Continue" at bounding box center [784, 715] width 362 height 46
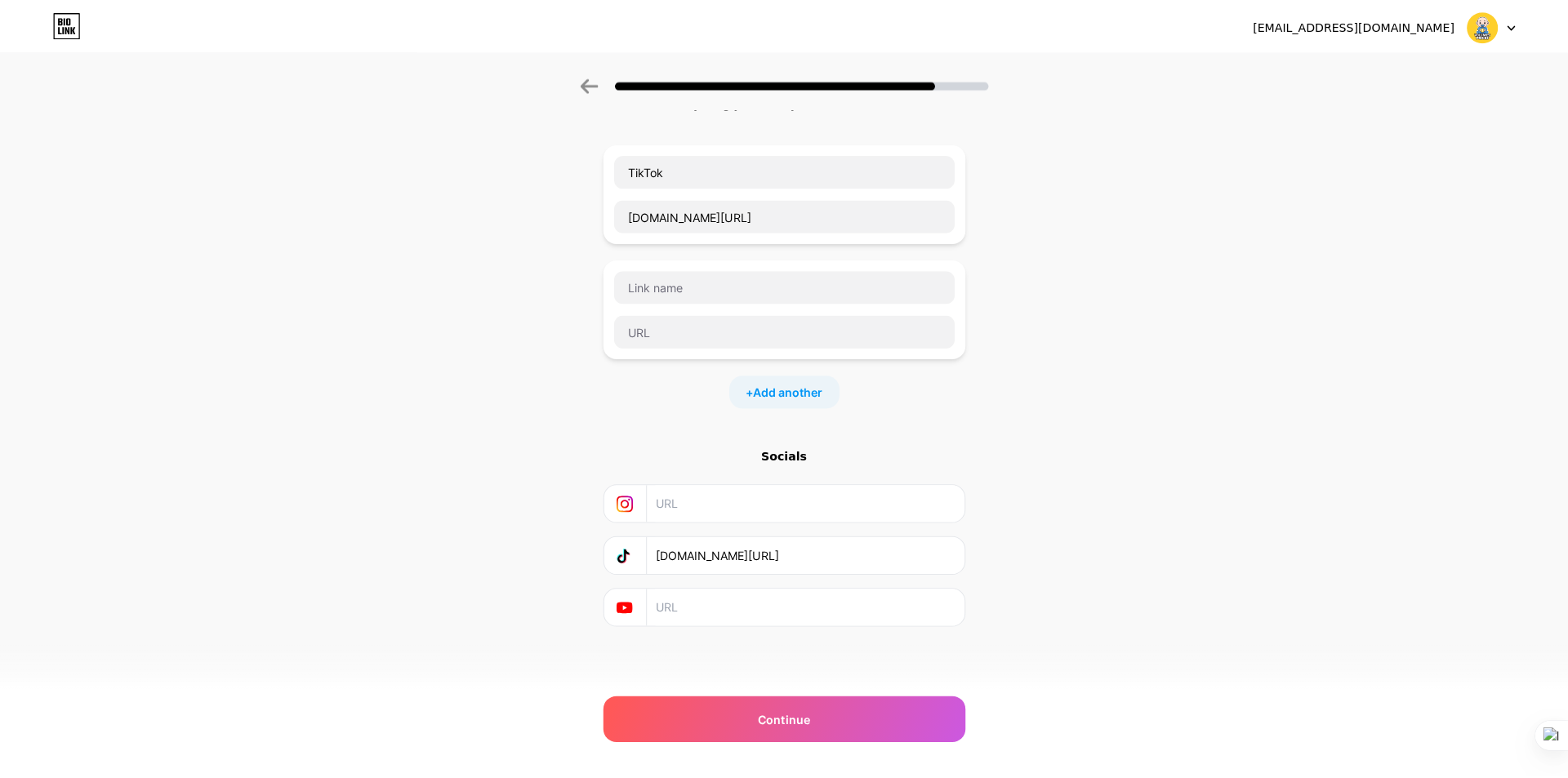
scroll to position [0, 0]
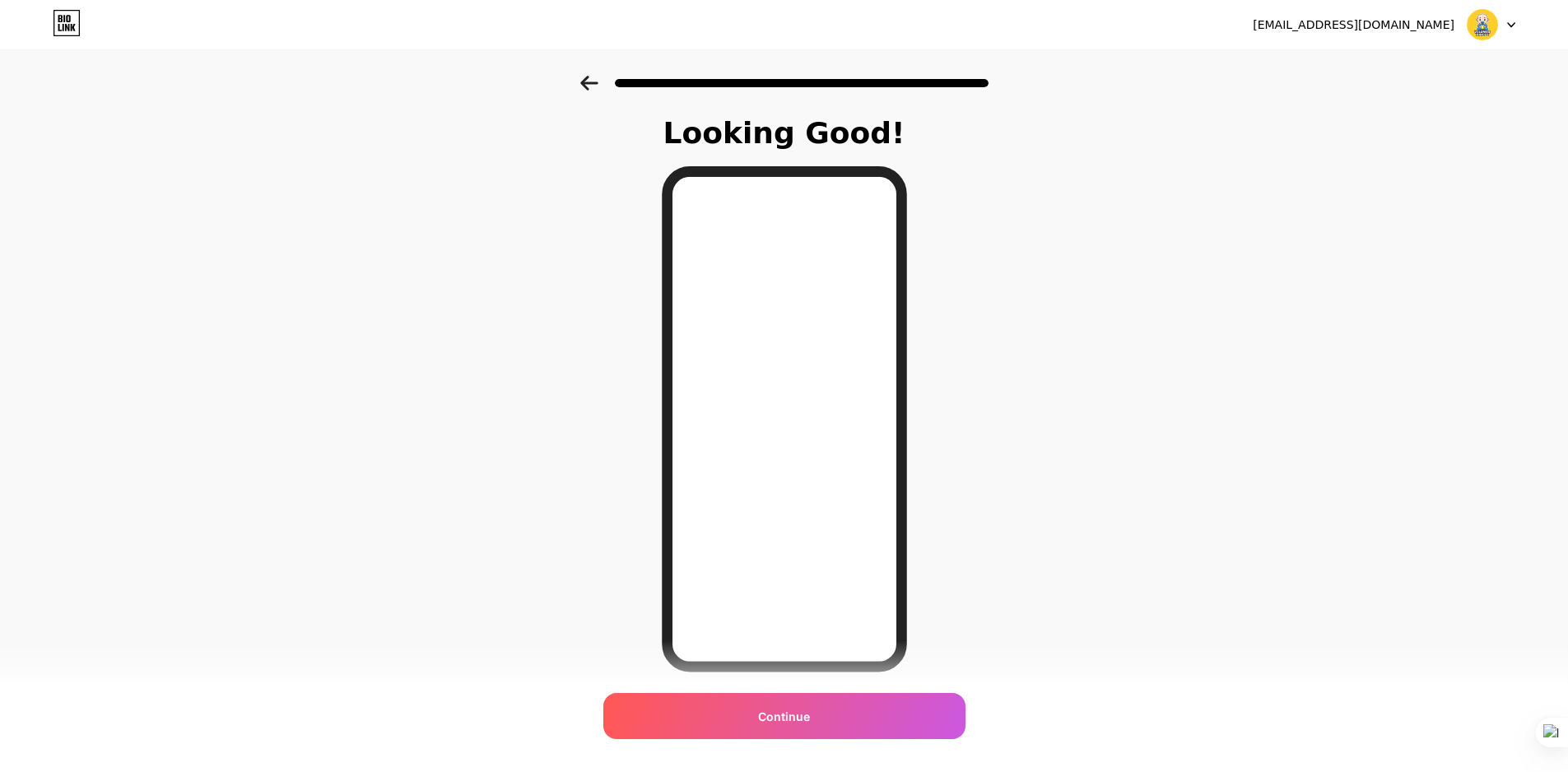
click at [1152, 356] on div "Looking Good! Continue" at bounding box center [784, 418] width 1568 height 685
click at [1177, 478] on div "Looking Good! Continue" at bounding box center [784, 418] width 1568 height 685
click at [598, 80] on icon at bounding box center [588, 83] width 18 height 15
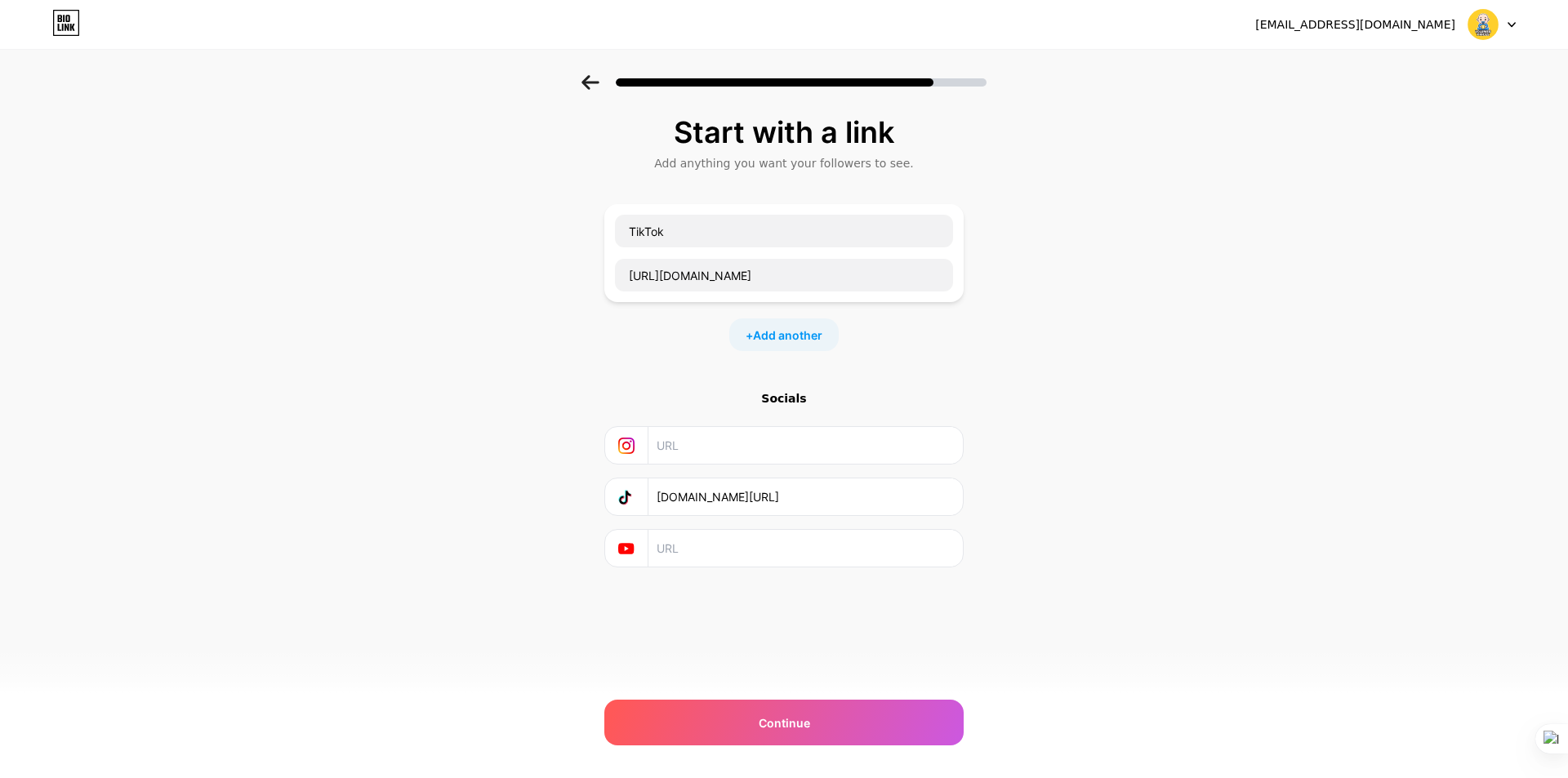
click at [782, 403] on div "Socials" at bounding box center [784, 398] width 359 height 16
click at [794, 397] on div "Socials" at bounding box center [784, 398] width 359 height 16
click at [740, 231] on input "TikTok" at bounding box center [784, 232] width 338 height 33
click at [1128, 386] on div "Start with a link Add anything you want your followers to see. TikTok [URL][DOM…" at bounding box center [784, 362] width 1568 height 574
click at [815, 504] on input "[DOMAIN_NAME][URL]" at bounding box center [804, 497] width 296 height 37
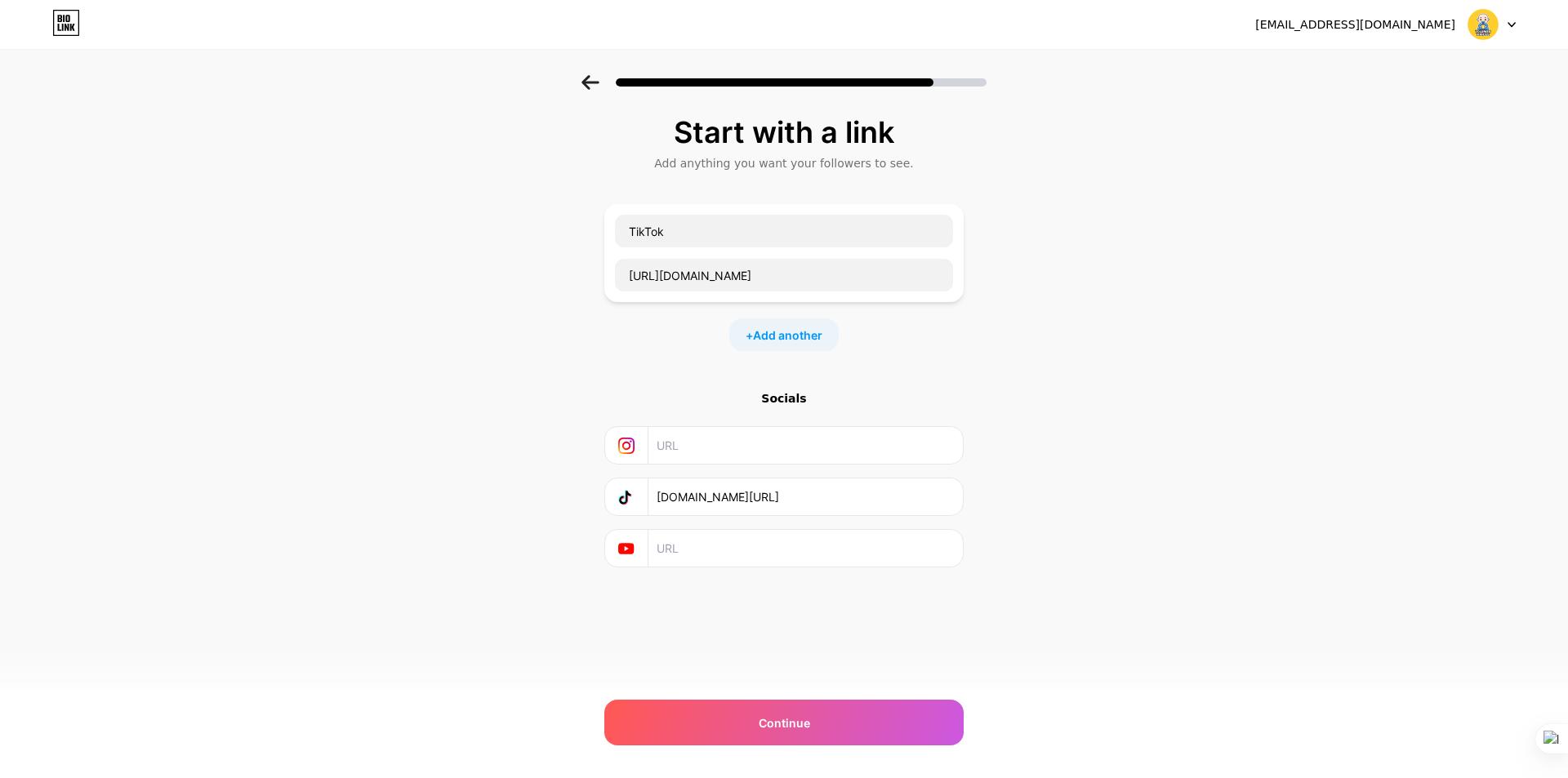
click at [847, 496] on input "[DOMAIN_NAME][URL]" at bounding box center [804, 497] width 296 height 37
